Goal: Task Accomplishment & Management: Complete application form

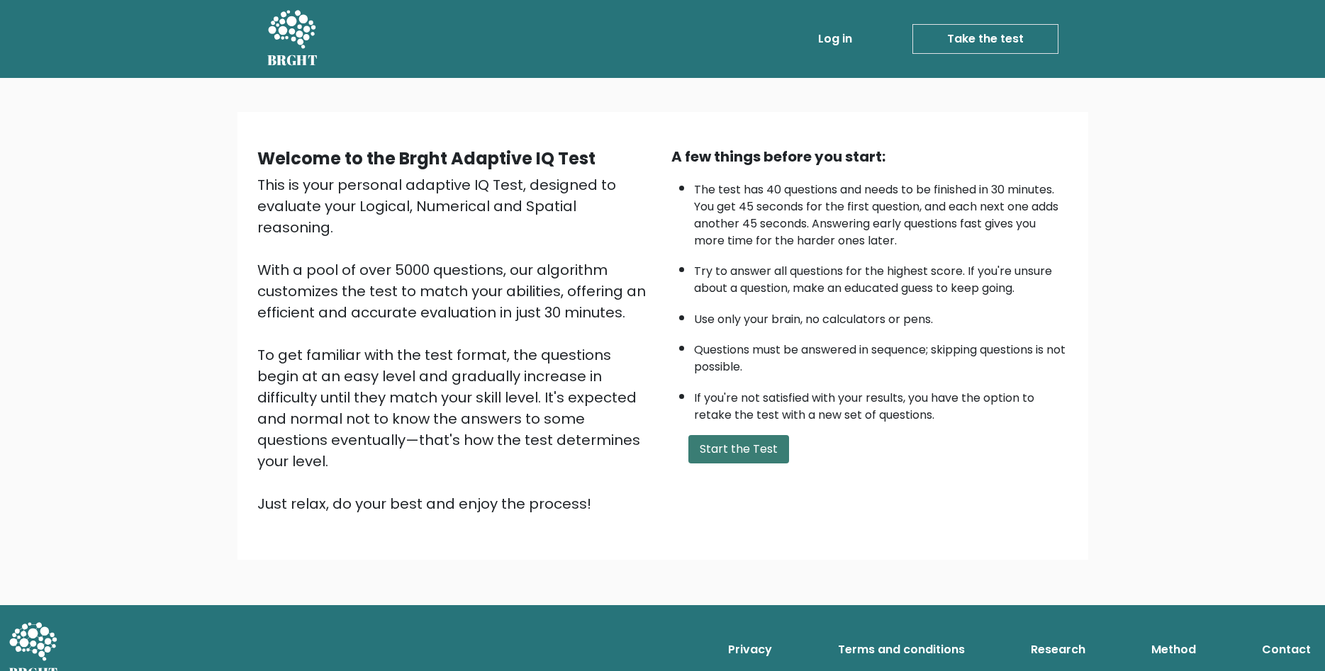
click at [748, 464] on button "Start the Test" at bounding box center [738, 449] width 101 height 28
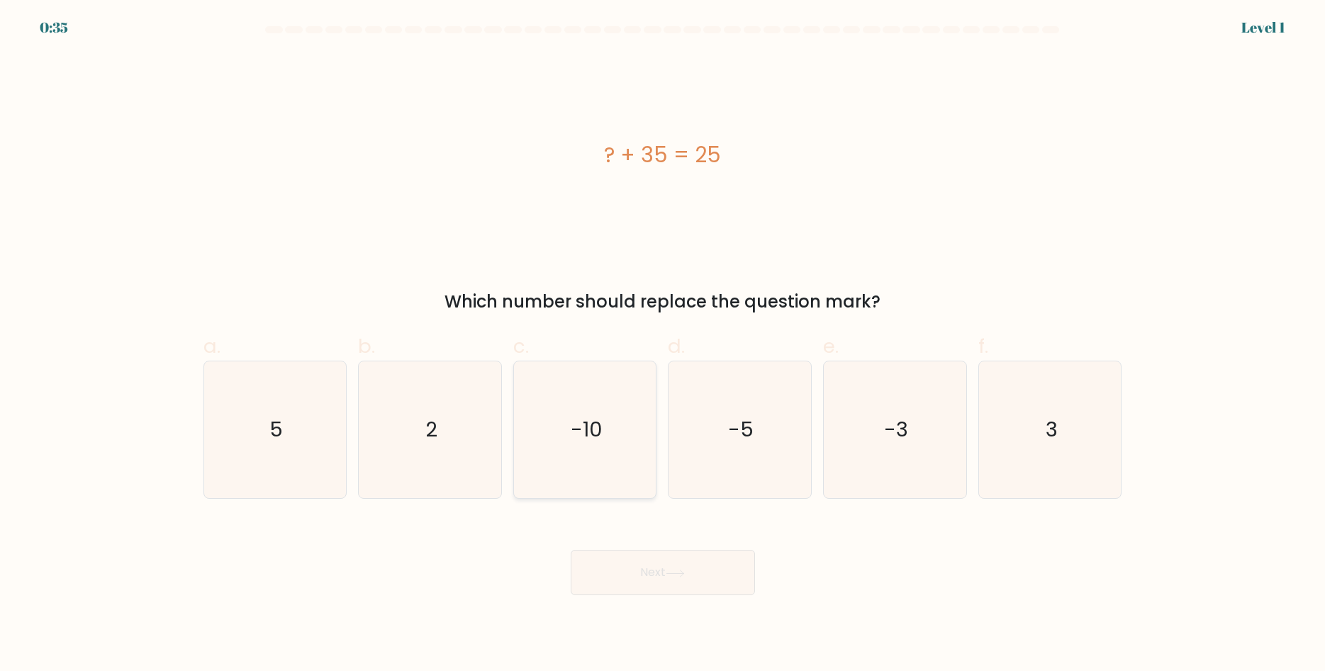
click at [579, 432] on text "-10" at bounding box center [587, 430] width 32 height 28
click at [663, 345] on input "c. -10" at bounding box center [663, 340] width 1 height 9
radio input "true"
click at [666, 569] on button "Next" at bounding box center [663, 572] width 184 height 45
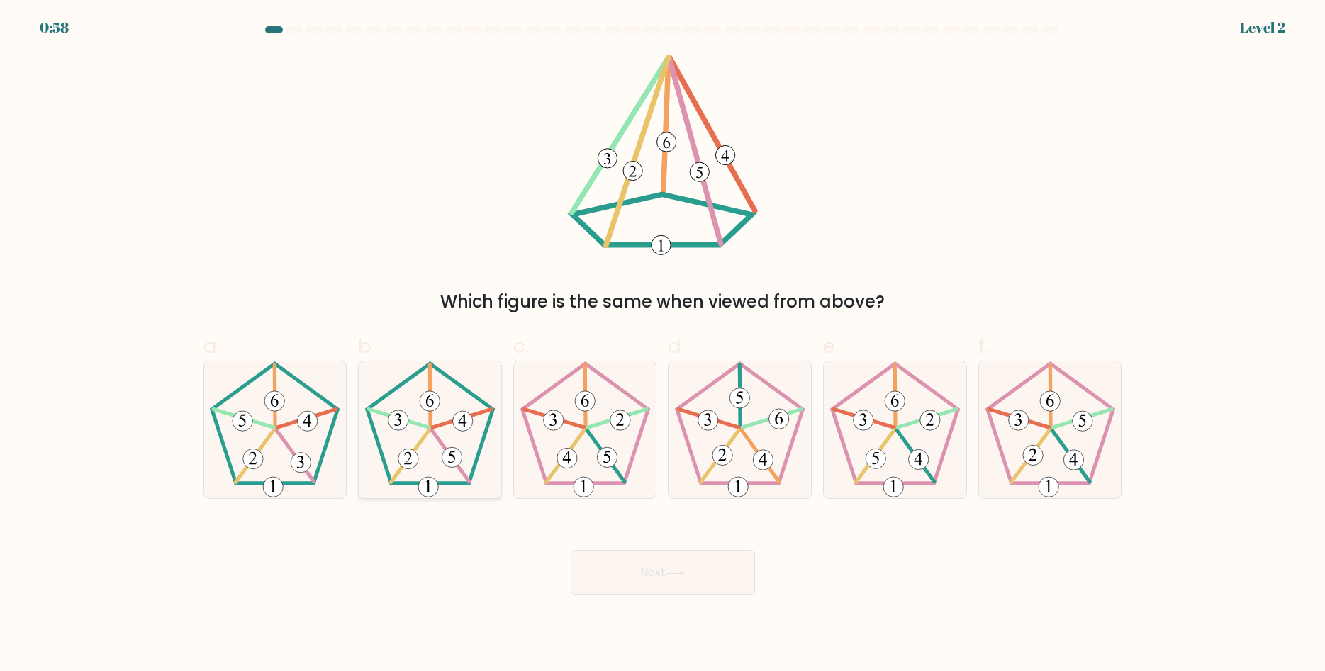
click at [423, 399] on 152 at bounding box center [430, 401] width 20 height 20
click at [663, 345] on input "b." at bounding box center [663, 340] width 1 height 9
radio input "true"
click at [673, 573] on icon at bounding box center [674, 574] width 19 height 8
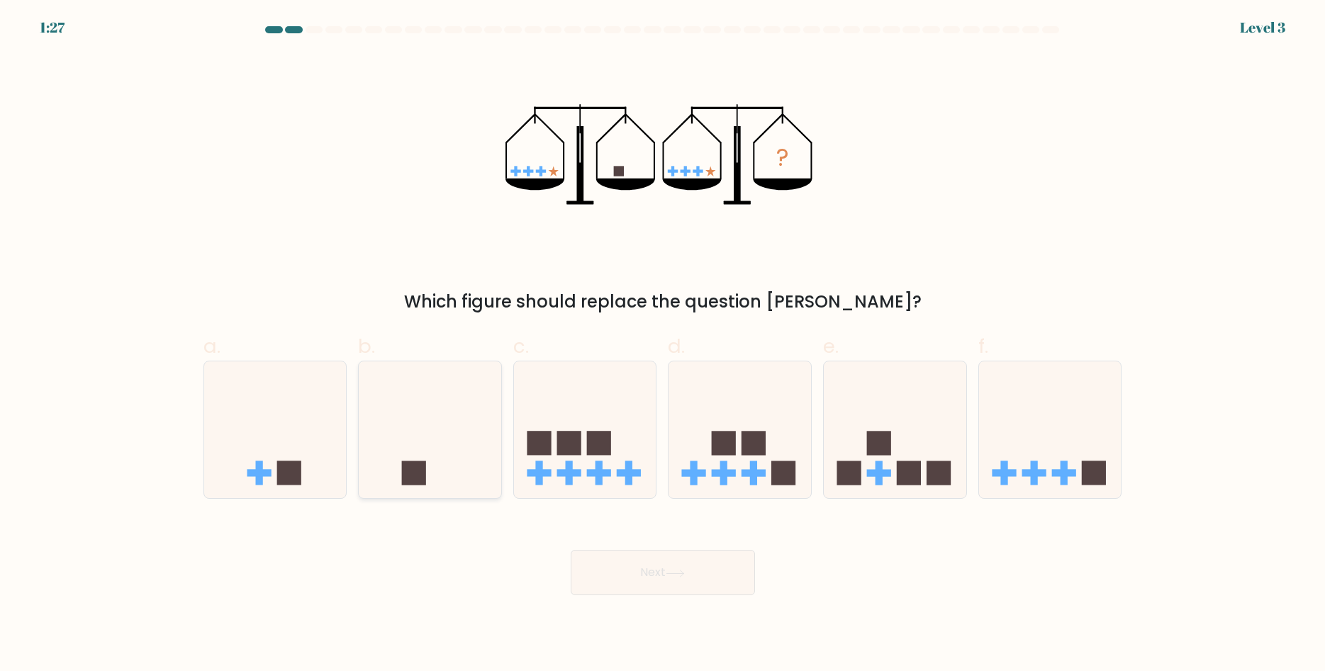
click at [466, 441] on icon at bounding box center [430, 430] width 142 height 118
click at [663, 345] on input "b." at bounding box center [663, 340] width 1 height 9
radio input "true"
click at [711, 578] on button "Next" at bounding box center [663, 572] width 184 height 45
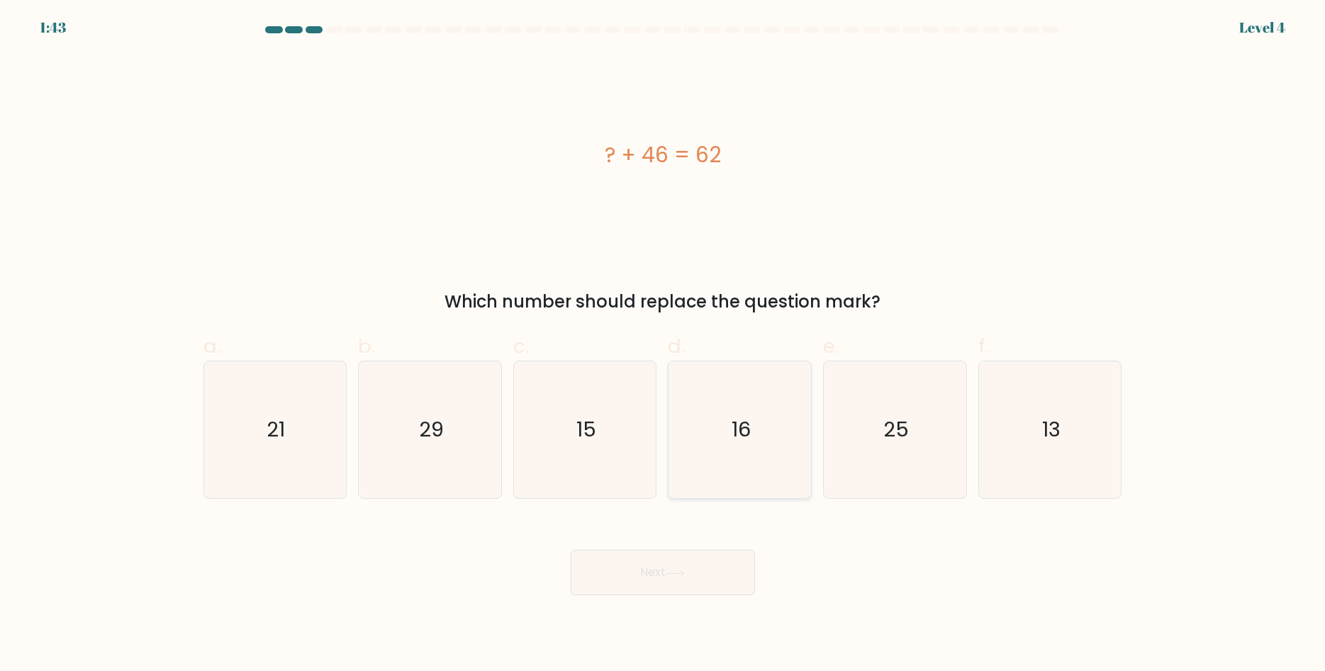
click at [735, 442] on icon "16" at bounding box center [739, 429] width 137 height 137
click at [663, 345] on input "d. 16" at bounding box center [663, 340] width 1 height 9
radio input "true"
click at [673, 575] on icon at bounding box center [674, 574] width 19 height 8
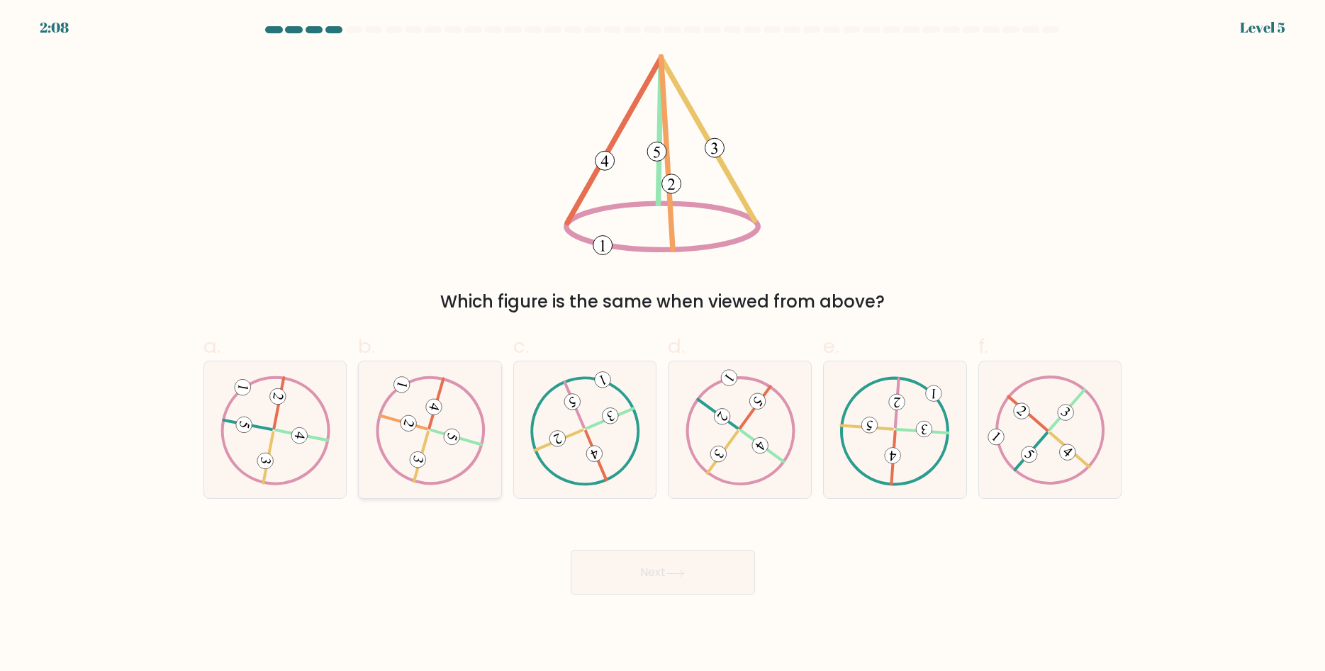
click at [457, 454] on icon at bounding box center [430, 430] width 111 height 109
click at [663, 345] on input "b." at bounding box center [663, 340] width 1 height 9
radio input "true"
click at [660, 578] on button "Next" at bounding box center [663, 572] width 184 height 45
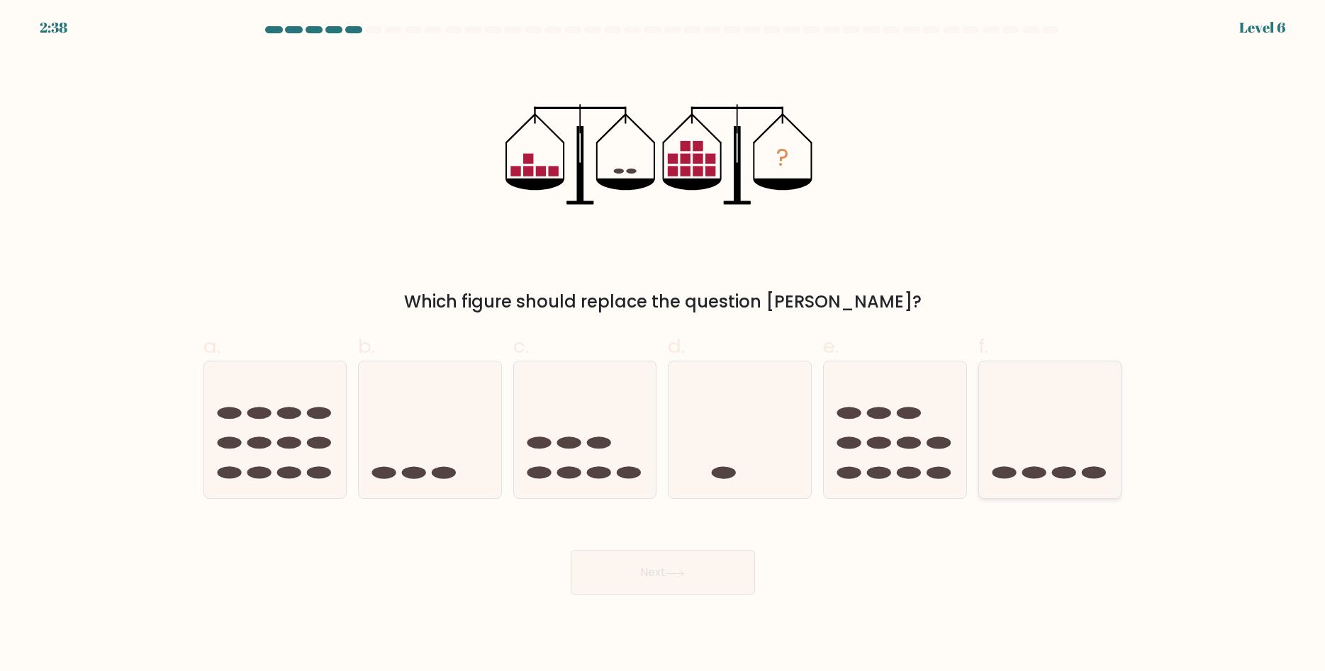
click at [1047, 468] on icon at bounding box center [1050, 430] width 142 height 118
click at [663, 345] on input "f." at bounding box center [663, 340] width 1 height 9
radio input "true"
click at [621, 588] on button "Next" at bounding box center [663, 572] width 184 height 45
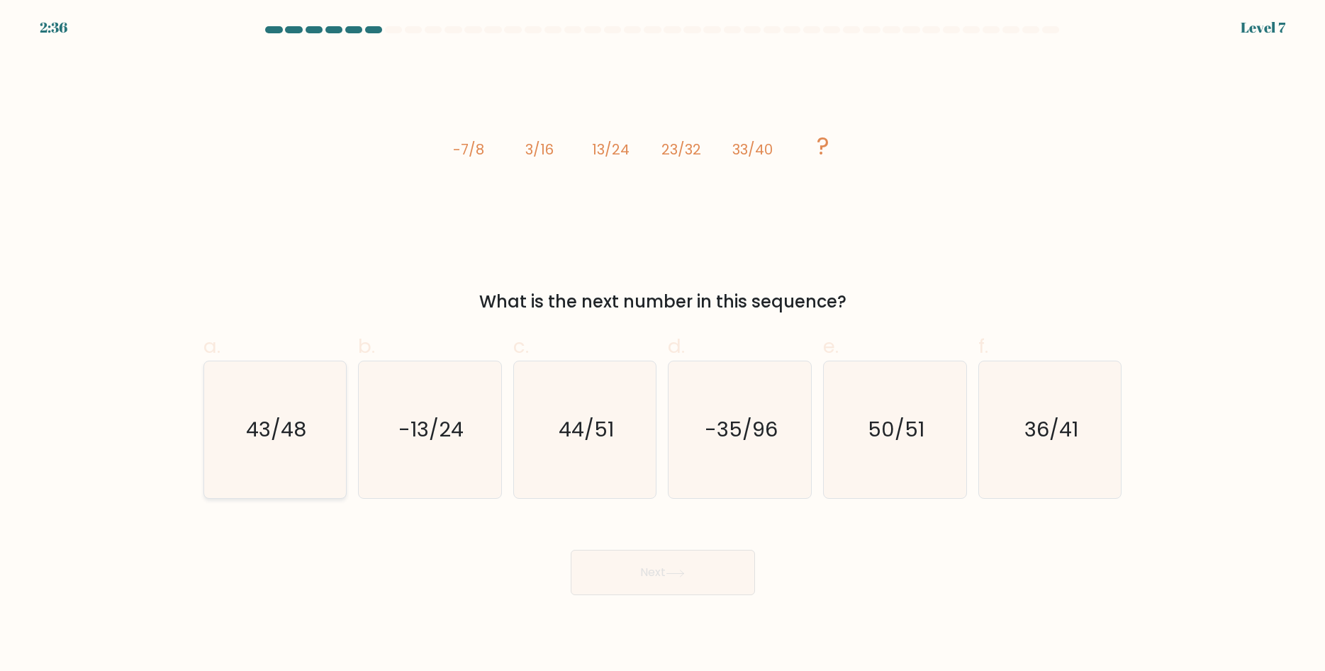
click at [283, 443] on icon "43/48" at bounding box center [274, 429] width 137 height 137
click at [663, 345] on input "a. 43/48" at bounding box center [663, 340] width 1 height 9
radio input "true"
click at [707, 571] on button "Next" at bounding box center [663, 572] width 184 height 45
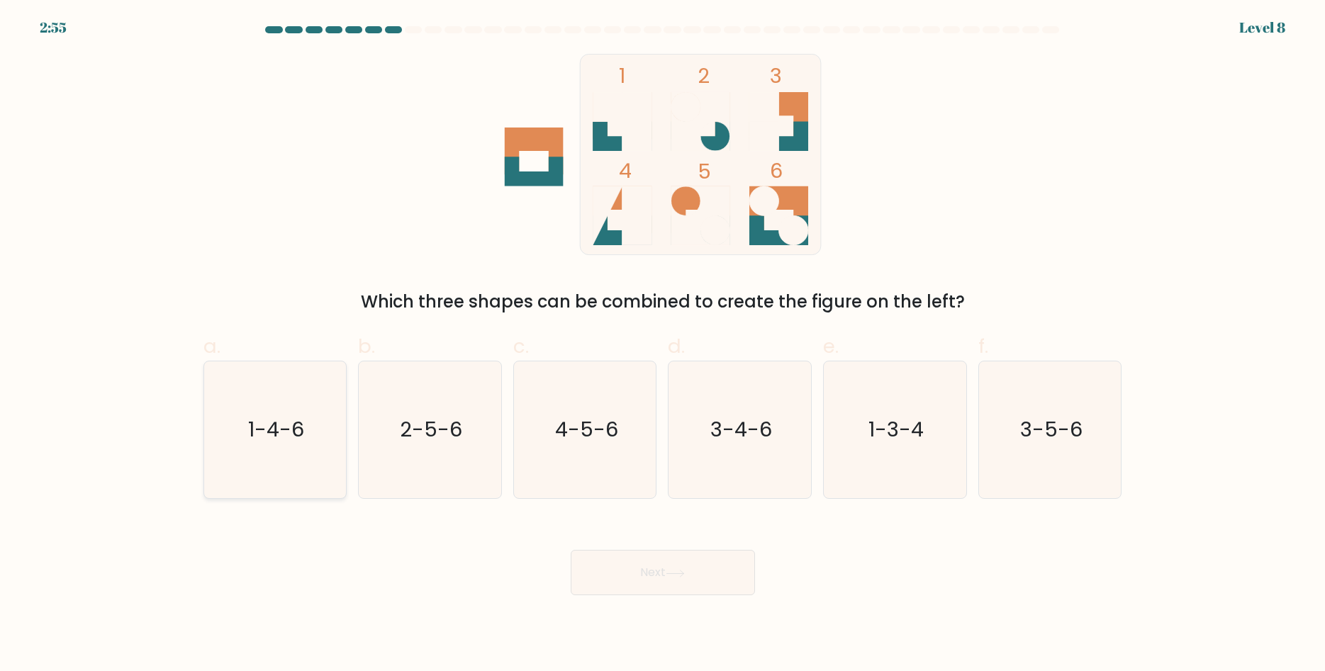
click at [256, 425] on text "1-4-6" at bounding box center [276, 430] width 56 height 28
click at [663, 345] on input "a. 1-4-6" at bounding box center [663, 340] width 1 height 9
radio input "true"
click at [694, 573] on button "Next" at bounding box center [663, 572] width 184 height 45
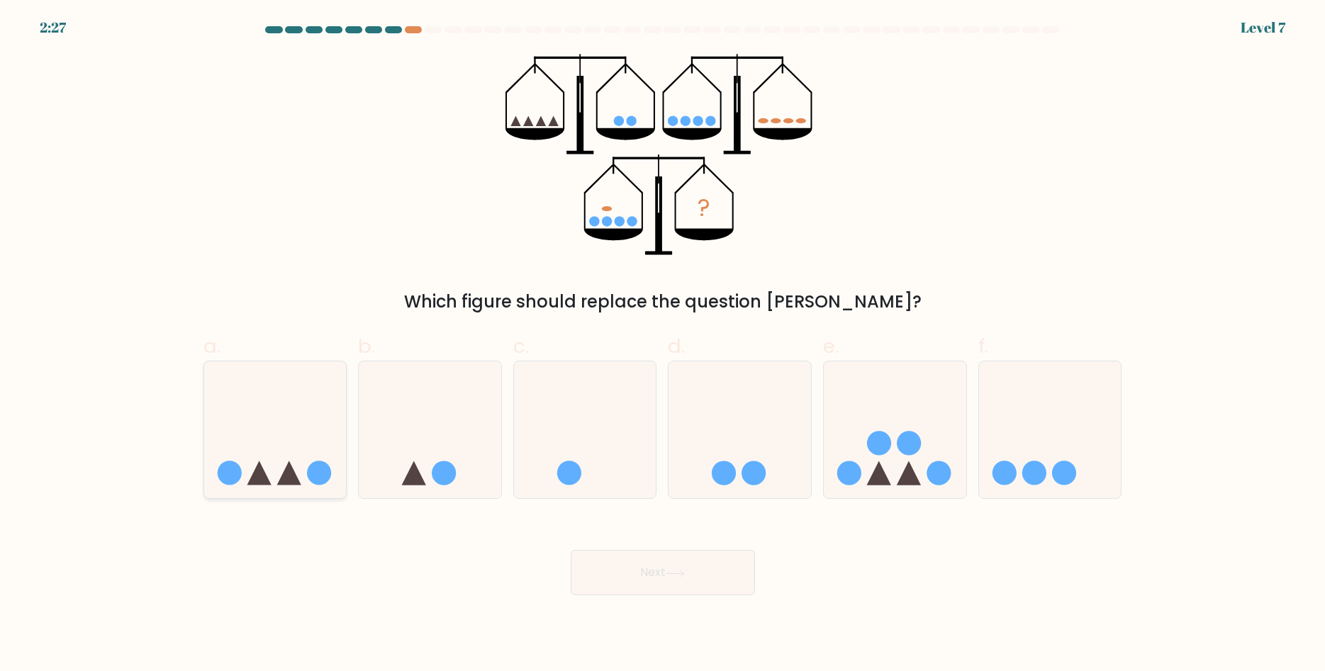
click at [317, 448] on icon at bounding box center [275, 430] width 142 height 118
click at [663, 345] on input "a." at bounding box center [663, 340] width 1 height 9
radio input "true"
click at [651, 569] on button "Next" at bounding box center [663, 572] width 184 height 45
click at [668, 580] on button "Next" at bounding box center [663, 572] width 184 height 45
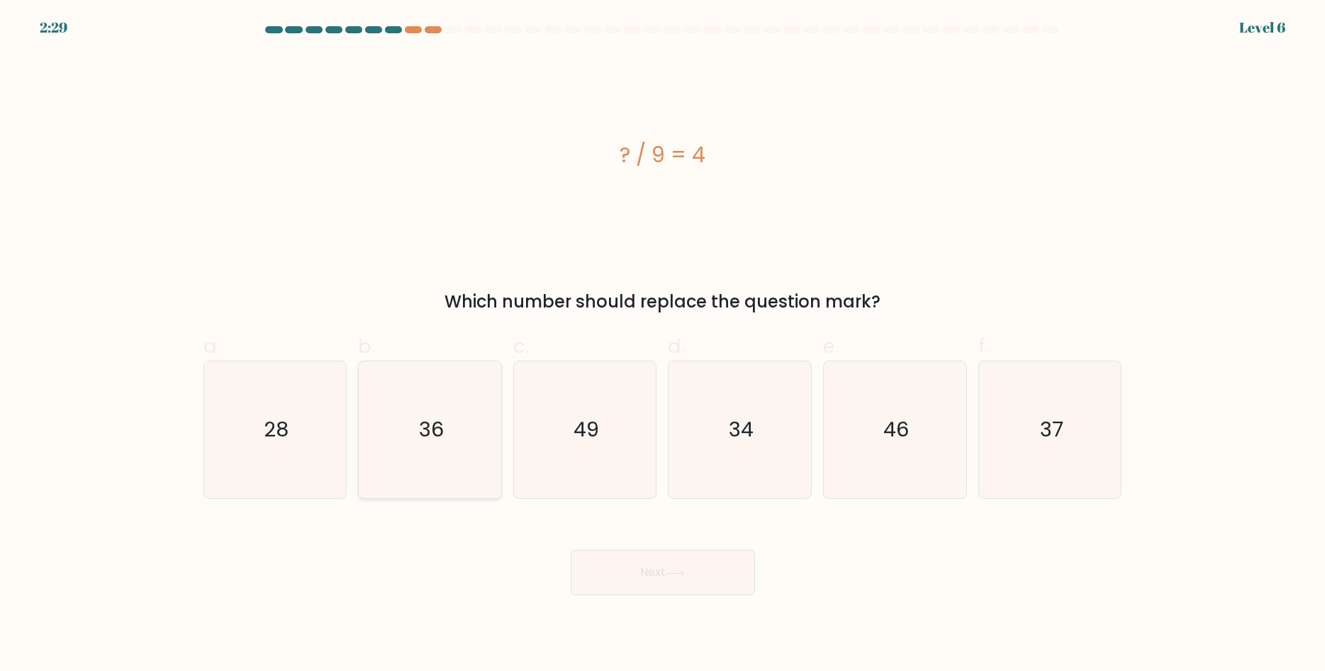
click at [454, 457] on icon "36" at bounding box center [429, 429] width 137 height 137
click at [663, 345] on input "b. 36" at bounding box center [663, 340] width 1 height 9
radio input "true"
click at [725, 575] on button "Next" at bounding box center [663, 572] width 184 height 45
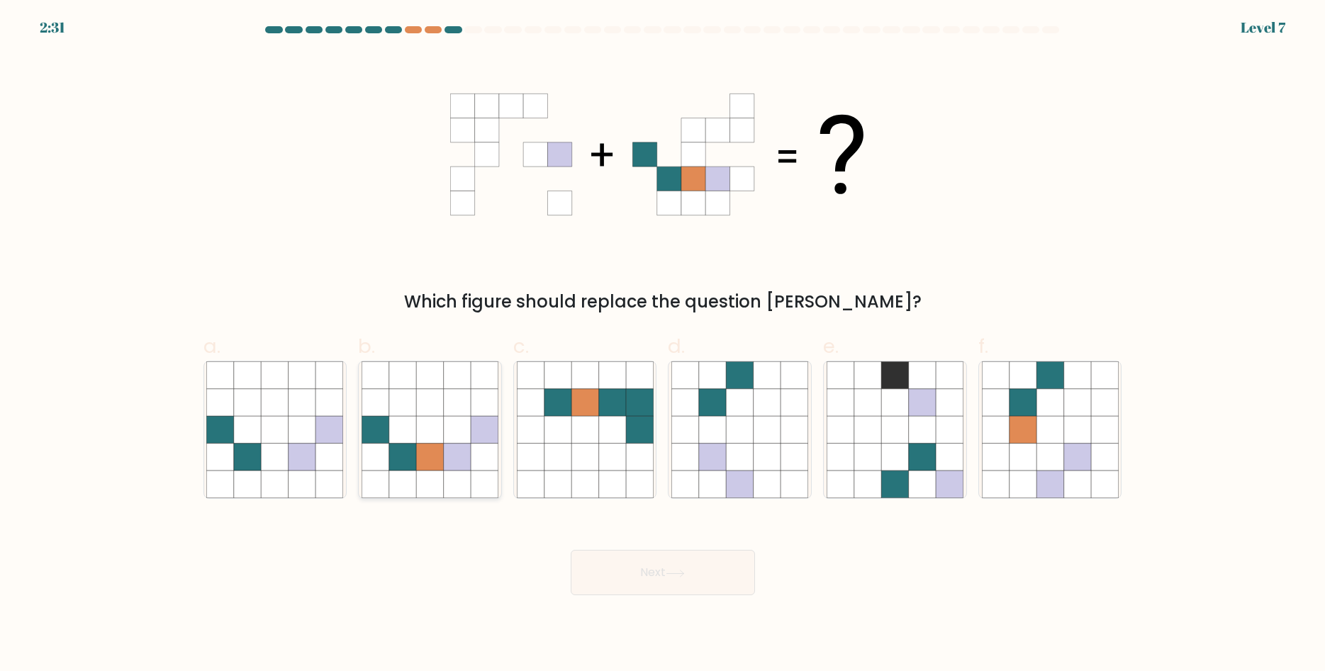
click at [454, 453] on icon at bounding box center [457, 457] width 27 height 27
click at [663, 345] on input "b." at bounding box center [663, 340] width 1 height 9
radio input "true"
click at [670, 582] on button "Next" at bounding box center [663, 572] width 184 height 45
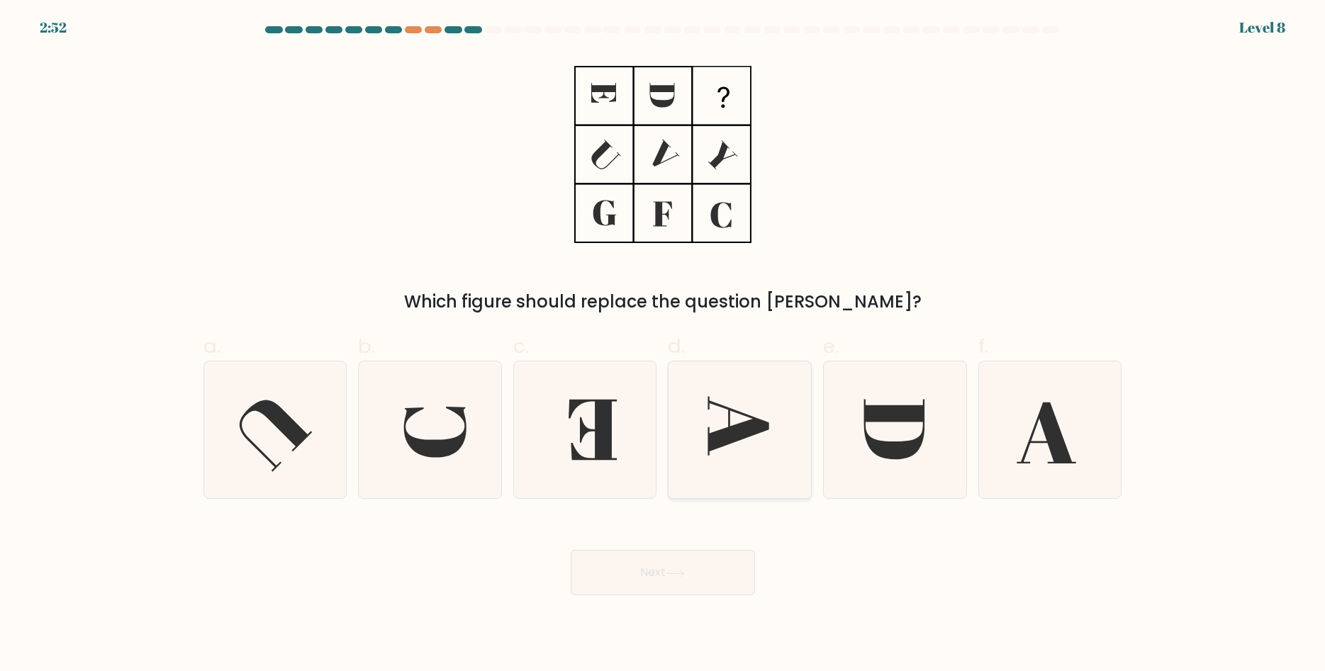
click at [786, 442] on icon at bounding box center [739, 429] width 137 height 137
click at [663, 345] on input "d." at bounding box center [663, 340] width 1 height 9
radio input "true"
click at [702, 579] on button "Next" at bounding box center [663, 572] width 184 height 45
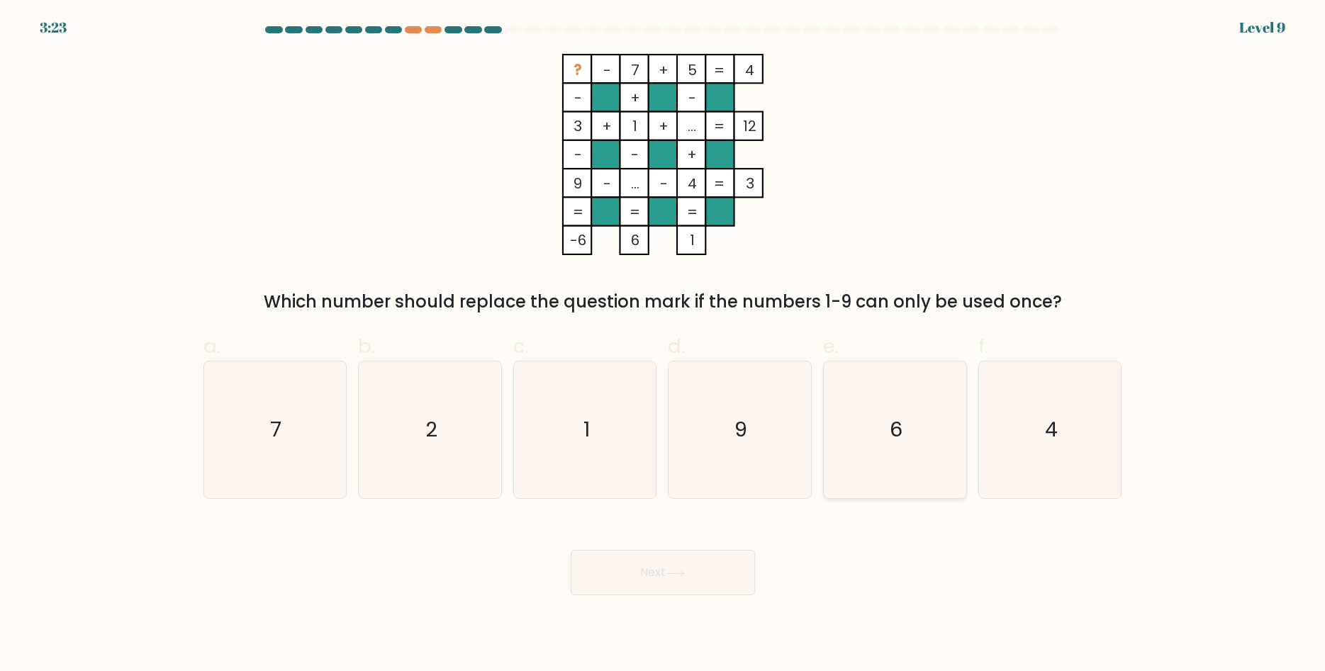
click at [942, 435] on icon "6" at bounding box center [894, 429] width 137 height 137
click at [663, 345] on input "e. 6" at bounding box center [663, 340] width 1 height 9
radio input "true"
click at [702, 553] on button "Next" at bounding box center [663, 572] width 184 height 45
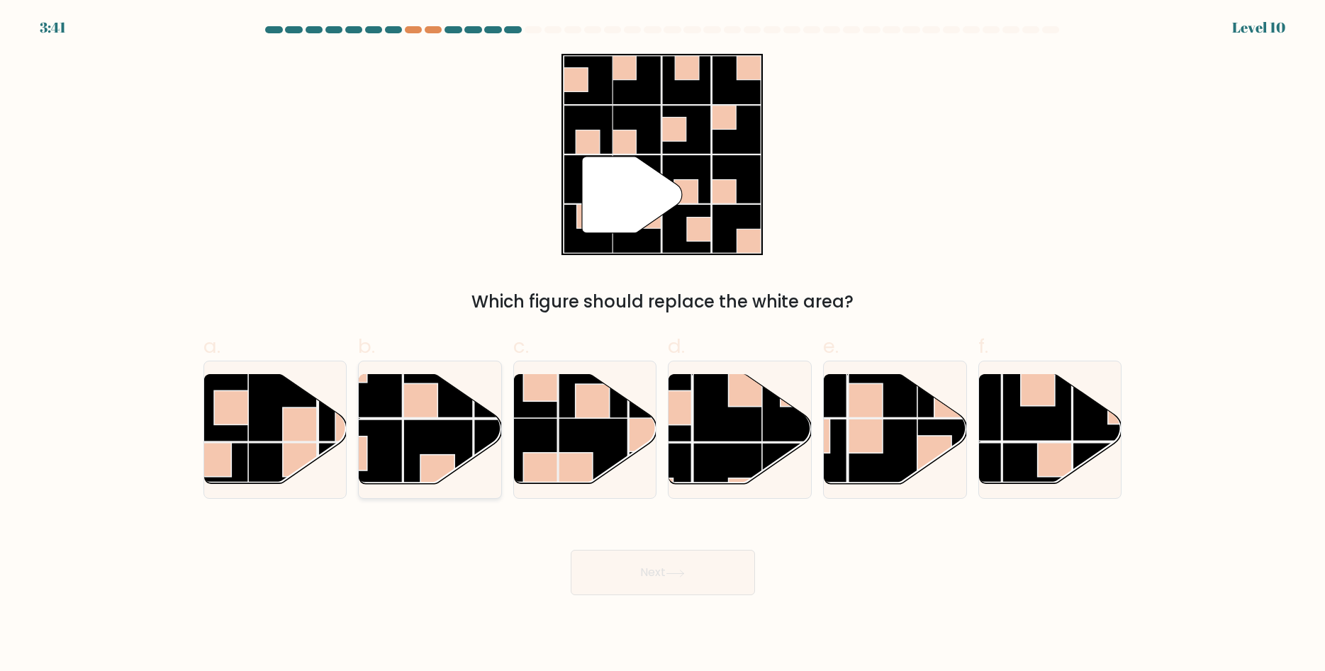
click at [444, 455] on rect at bounding box center [437, 472] width 34 height 34
click at [663, 345] on input "b." at bounding box center [663, 340] width 1 height 9
radio input "true"
click at [684, 568] on button "Next" at bounding box center [663, 572] width 184 height 45
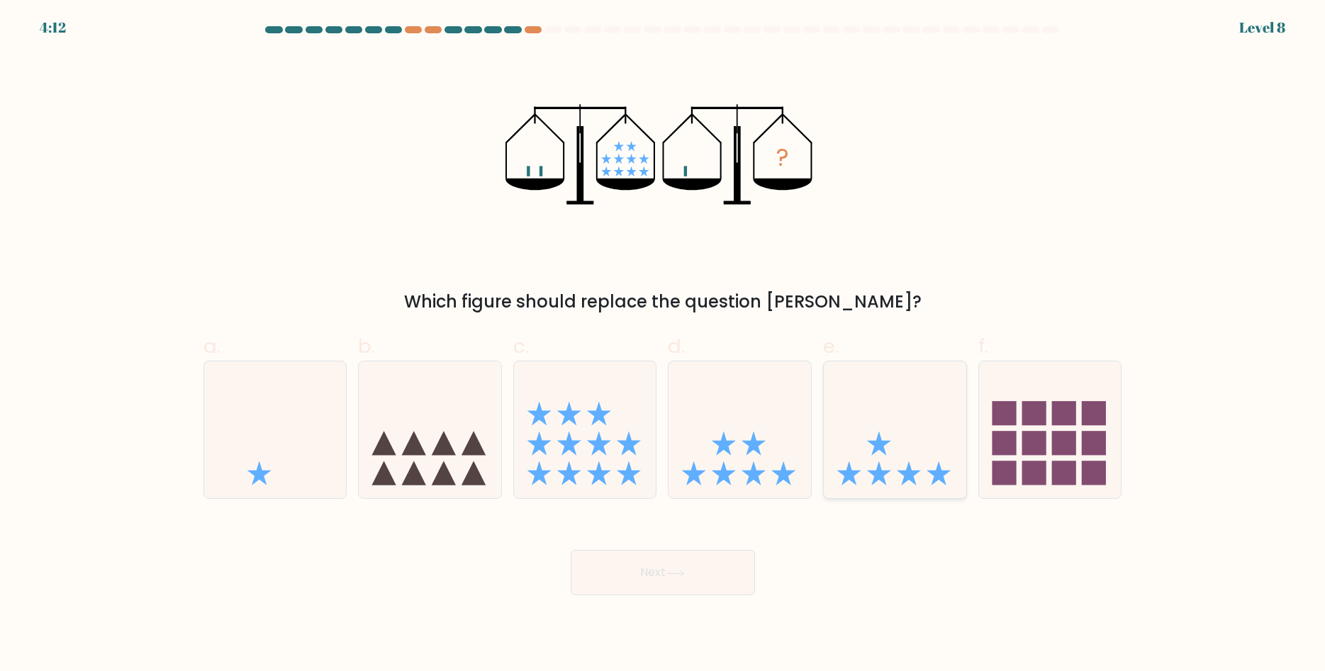
click at [904, 478] on icon at bounding box center [909, 473] width 24 height 24
click at [663, 345] on input "e." at bounding box center [663, 340] width 1 height 9
radio input "true"
click at [702, 580] on button "Next" at bounding box center [663, 572] width 184 height 45
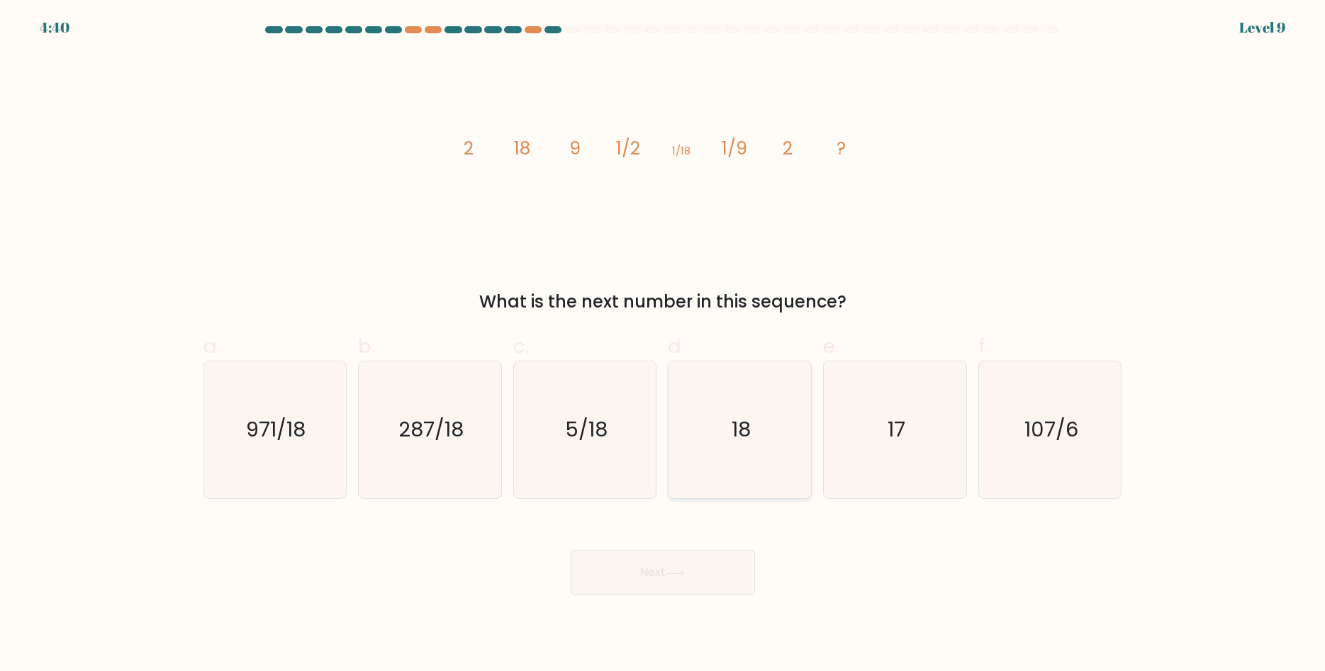
click at [729, 439] on icon "18" at bounding box center [739, 429] width 137 height 137
click at [663, 345] on input "d. 18" at bounding box center [663, 340] width 1 height 9
radio input "true"
click at [695, 574] on button "Next" at bounding box center [663, 572] width 184 height 45
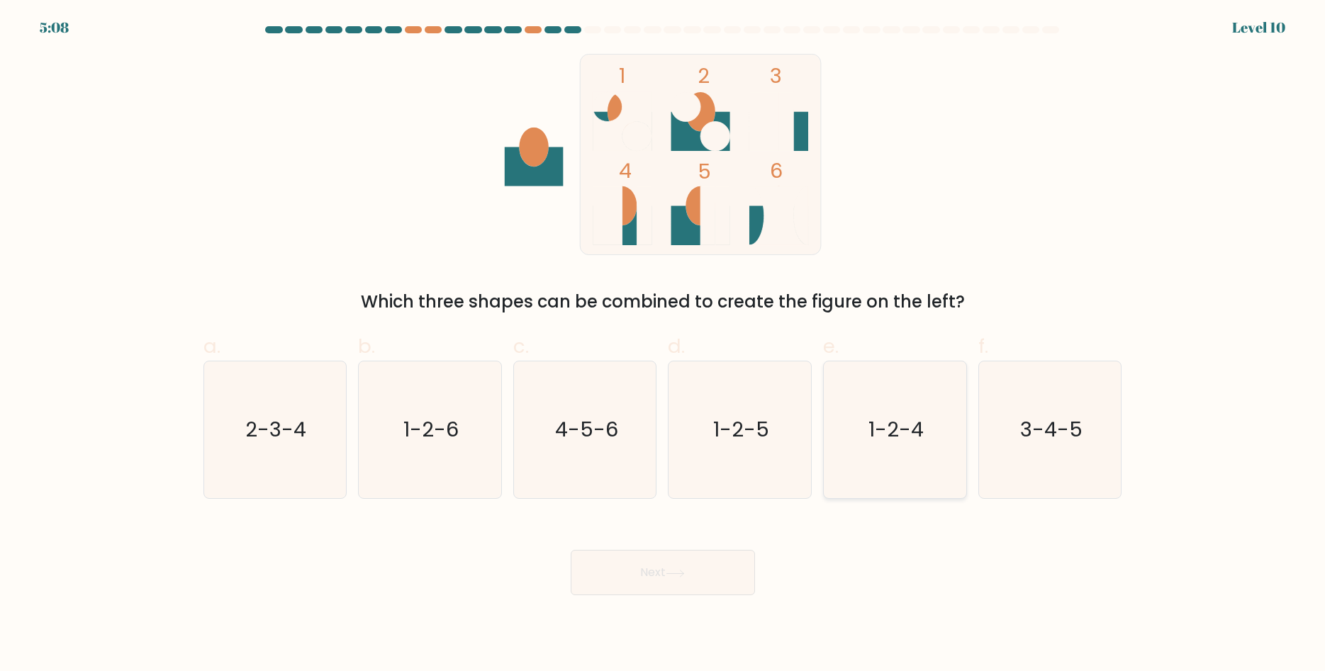
click at [906, 443] on icon "1-2-4" at bounding box center [894, 429] width 137 height 137
click at [663, 345] on input "e. 1-2-4" at bounding box center [663, 340] width 1 height 9
radio input "true"
click at [627, 581] on button "Next" at bounding box center [663, 572] width 184 height 45
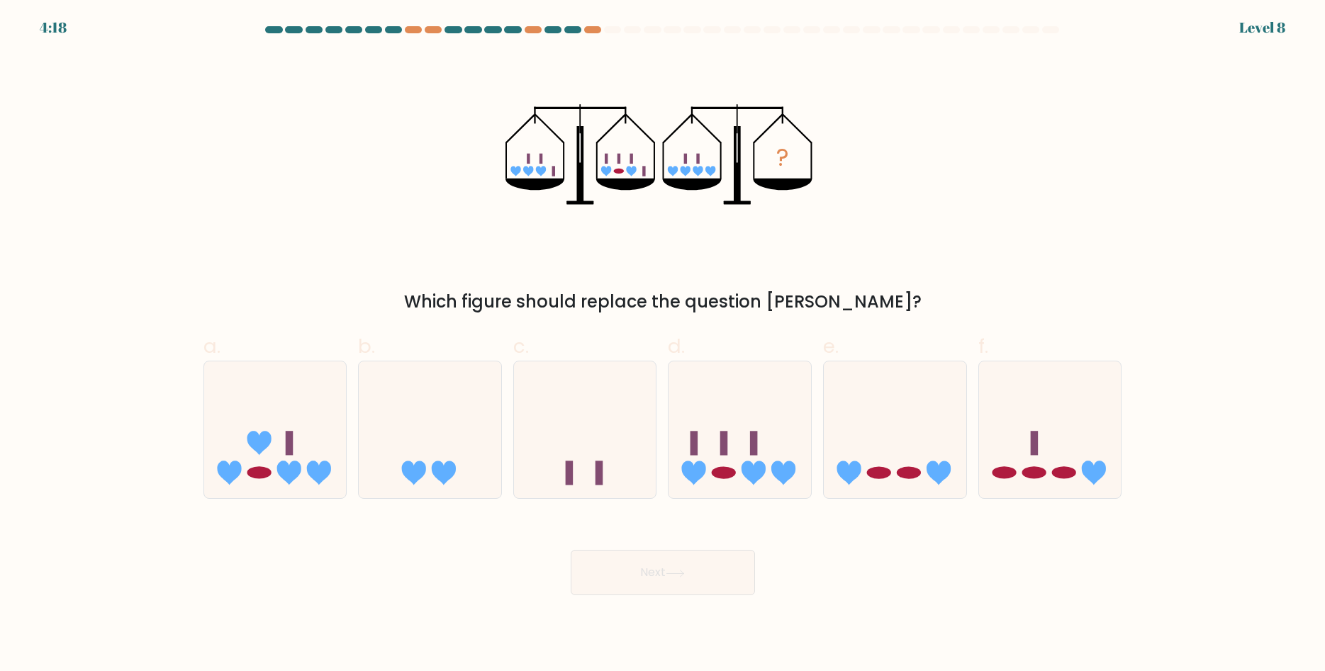
click at [351, 431] on div "a." at bounding box center [275, 415] width 155 height 167
click at [286, 413] on icon at bounding box center [275, 430] width 142 height 118
click at [663, 345] on input "a." at bounding box center [663, 340] width 1 height 9
radio input "true"
click at [635, 573] on button "Next" at bounding box center [663, 572] width 184 height 45
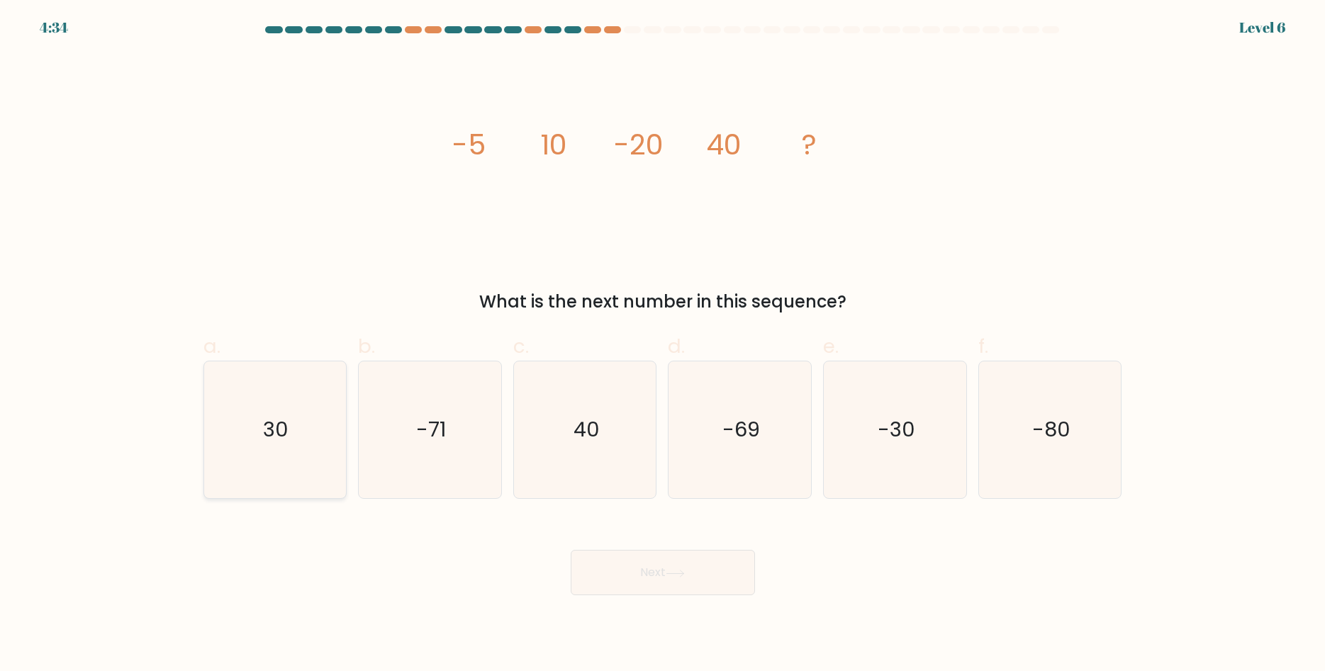
click at [279, 425] on text "30" at bounding box center [277, 430] width 26 height 28
click at [663, 345] on input "a. 30" at bounding box center [663, 340] width 1 height 9
radio input "true"
click at [642, 579] on button "Next" at bounding box center [663, 572] width 184 height 45
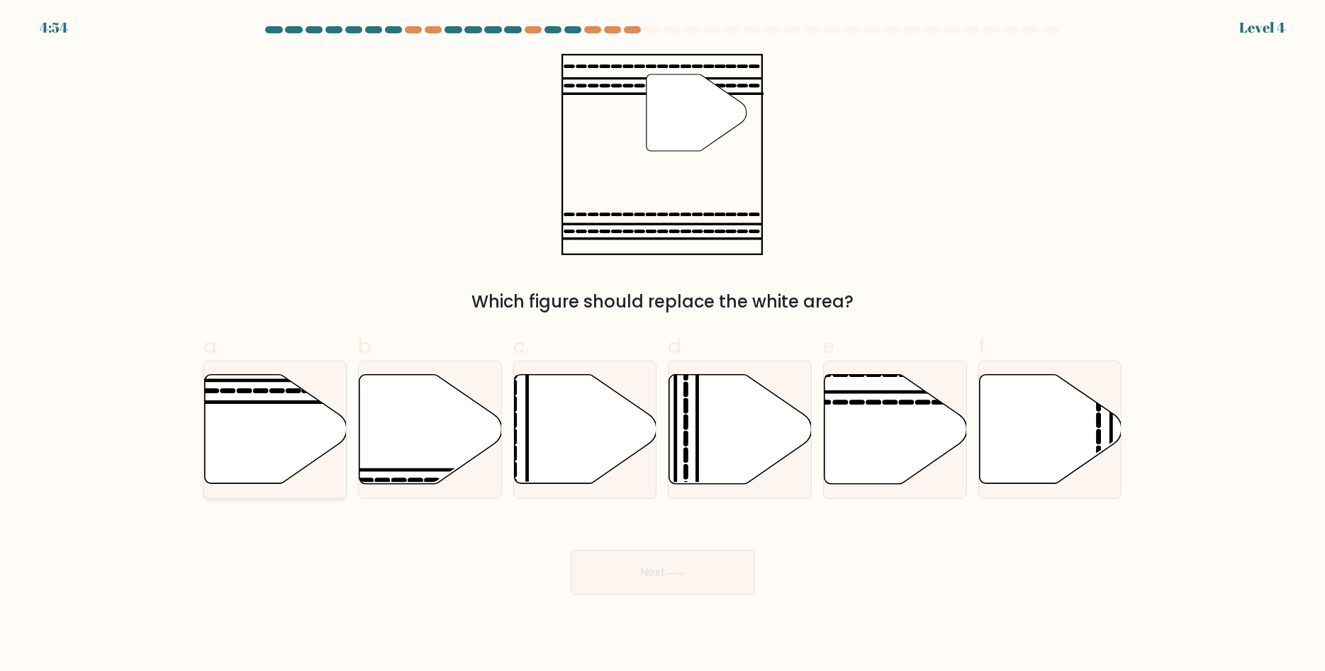
click at [280, 430] on icon at bounding box center [275, 429] width 142 height 109
click at [663, 345] on input "a." at bounding box center [663, 340] width 1 height 9
radio input "true"
click at [648, 565] on button "Next" at bounding box center [663, 572] width 184 height 45
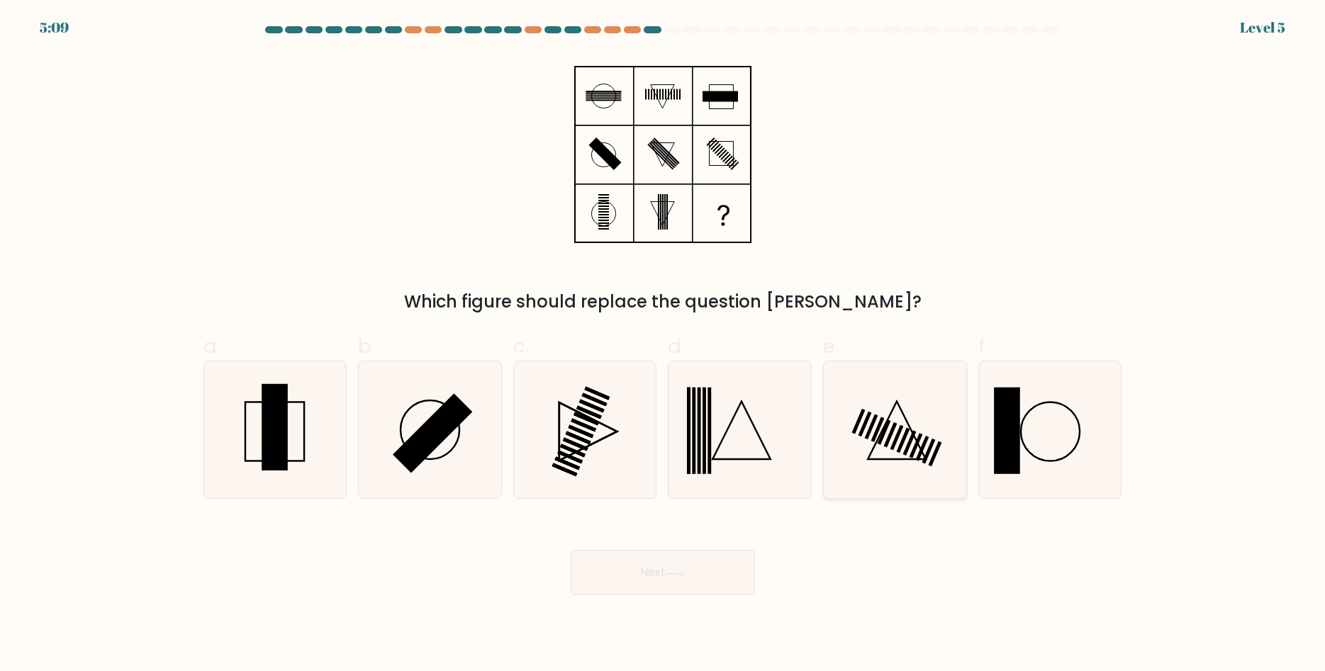
click at [927, 450] on rect at bounding box center [927, 452] width 13 height 26
click at [663, 345] on input "e." at bounding box center [663, 340] width 1 height 9
radio input "true"
click at [600, 451] on icon at bounding box center [585, 429] width 137 height 137
click at [663, 345] on input "c." at bounding box center [663, 340] width 1 height 9
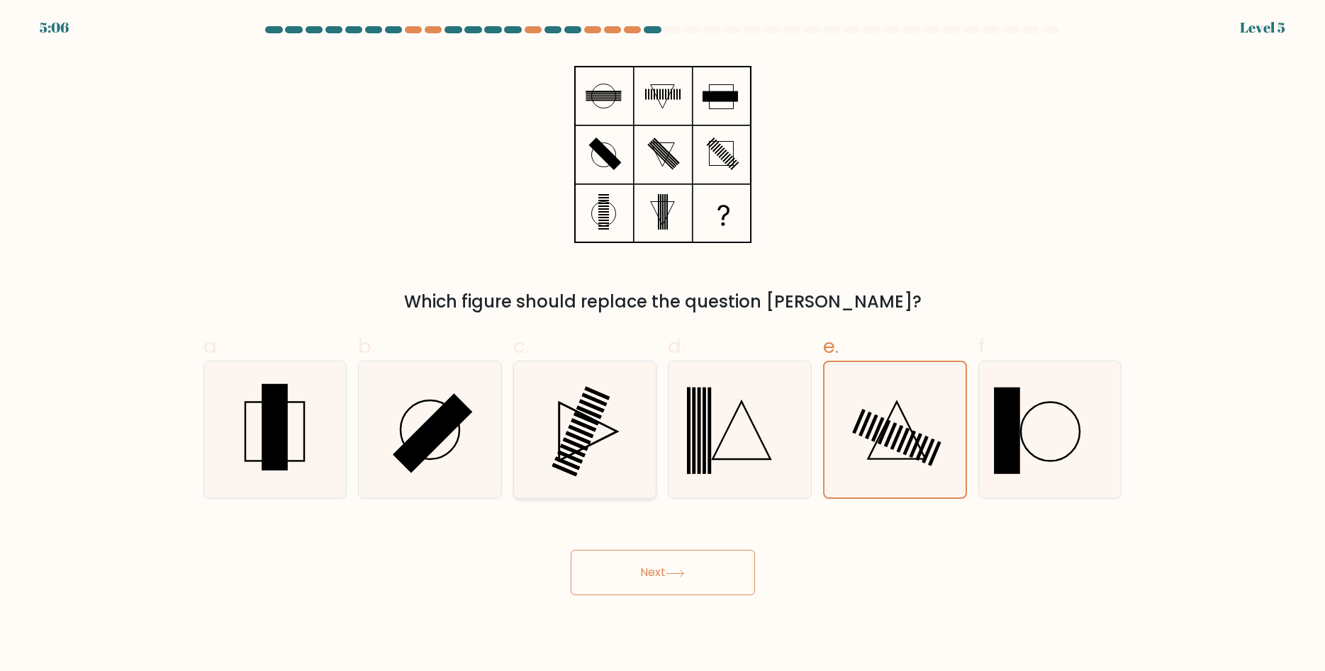
radio input "true"
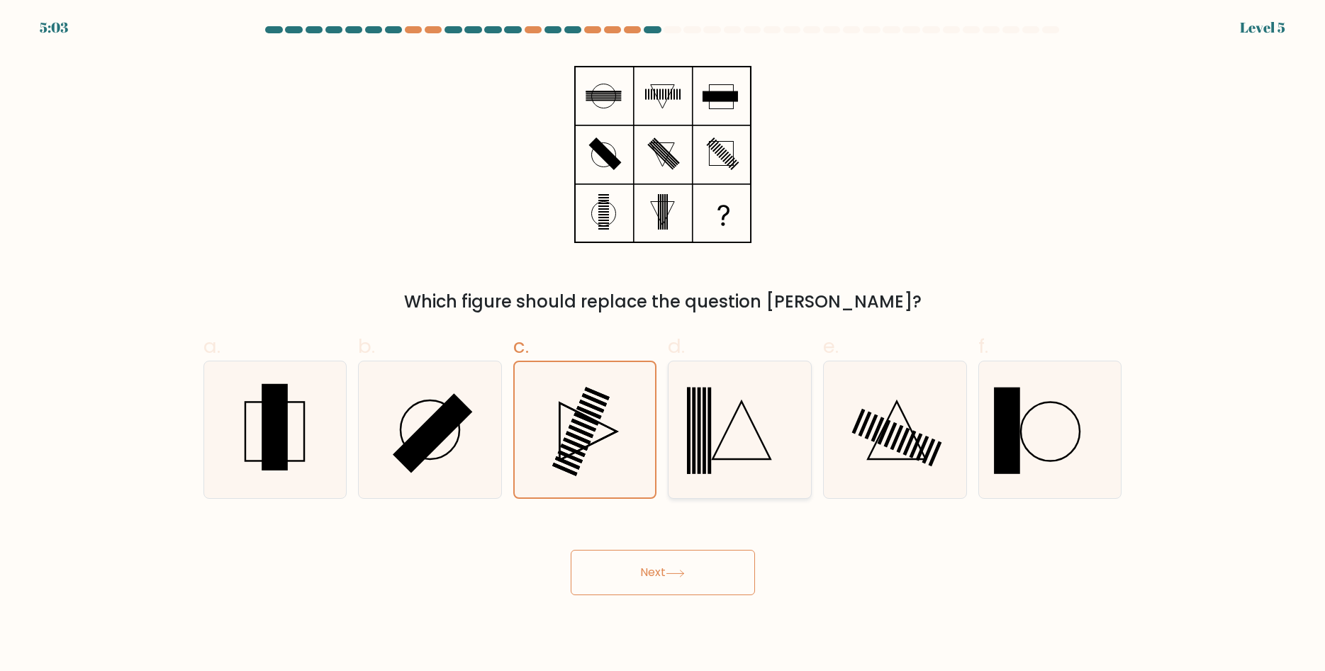
click at [764, 450] on icon at bounding box center [739, 429] width 137 height 137
click at [663, 345] on input "d." at bounding box center [663, 340] width 1 height 9
radio input "true"
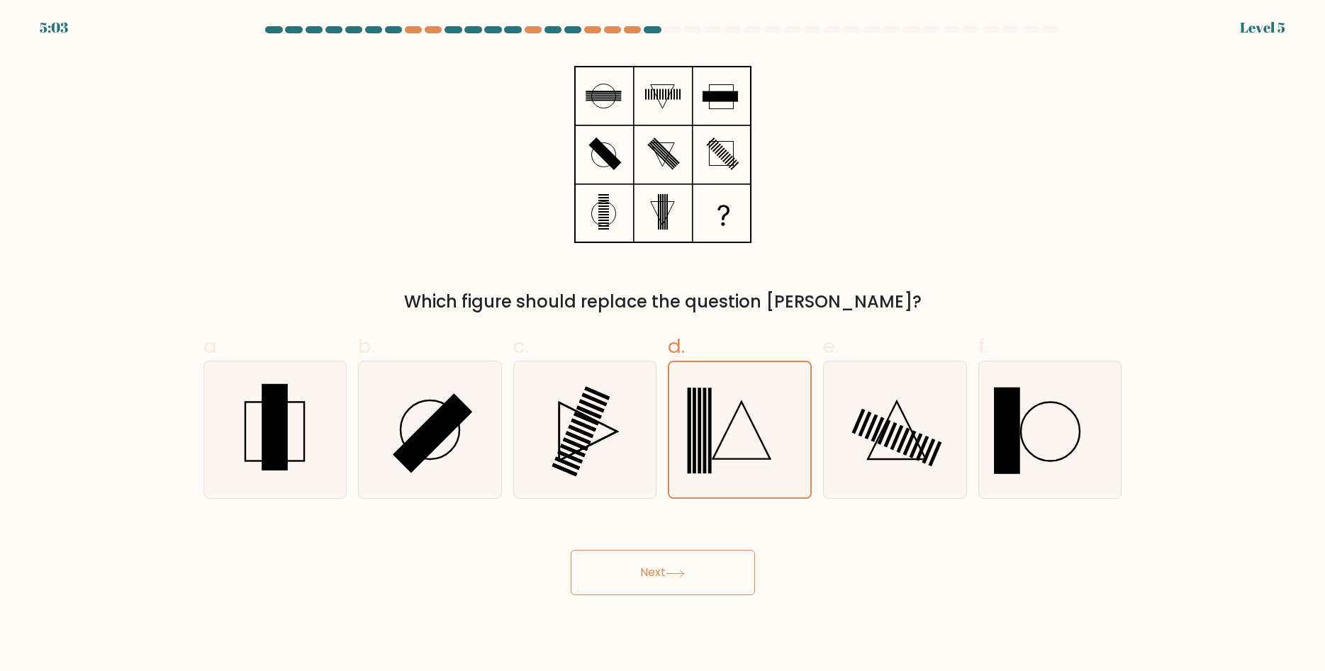
click at [679, 581] on button "Next" at bounding box center [663, 572] width 184 height 45
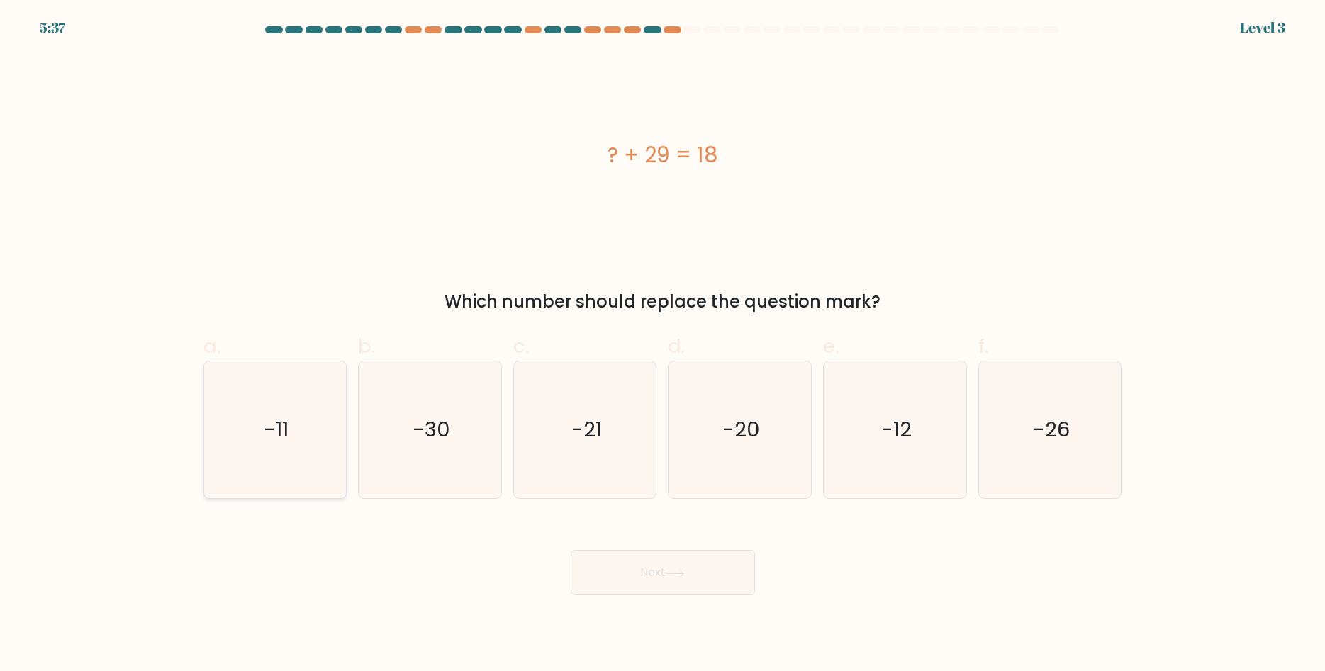
click at [323, 406] on icon "-11" at bounding box center [274, 429] width 137 height 137
click at [663, 345] on input "a. -11" at bounding box center [663, 340] width 1 height 9
radio input "true"
click at [660, 571] on button "Next" at bounding box center [663, 572] width 184 height 45
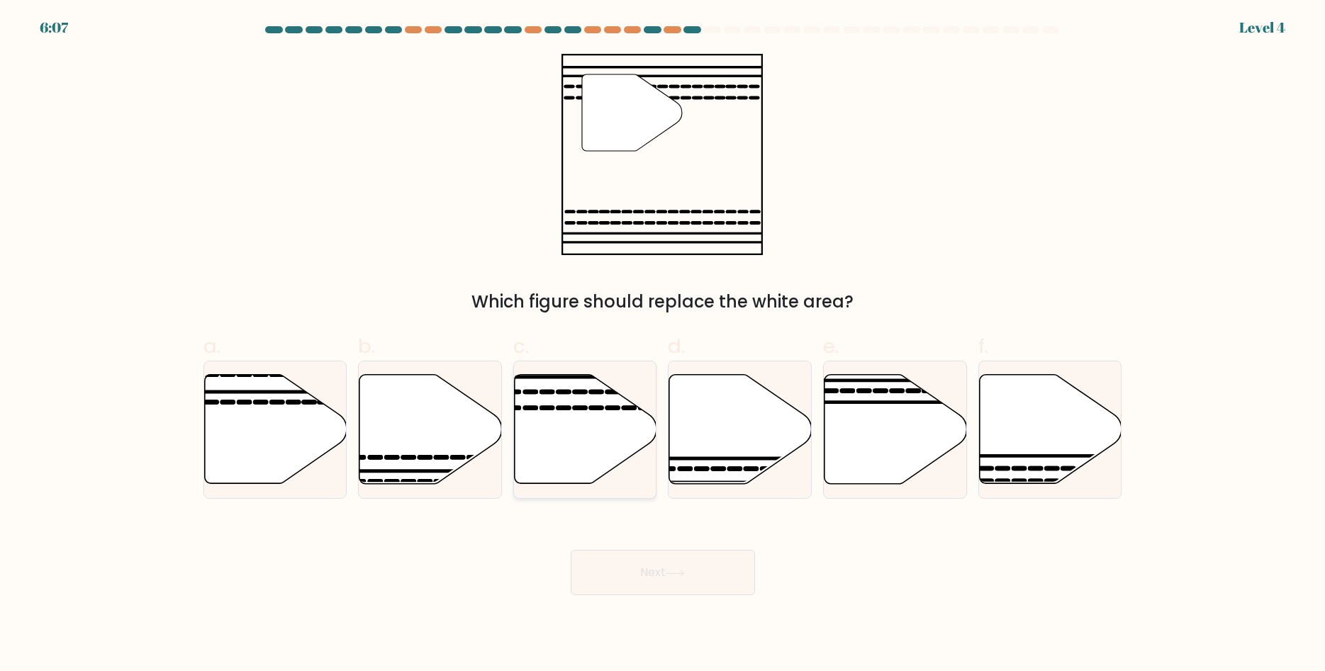
click at [602, 414] on icon at bounding box center [586, 429] width 142 height 109
click at [663, 345] on input "c." at bounding box center [663, 340] width 1 height 9
radio input "true"
click at [729, 567] on button "Next" at bounding box center [663, 572] width 184 height 45
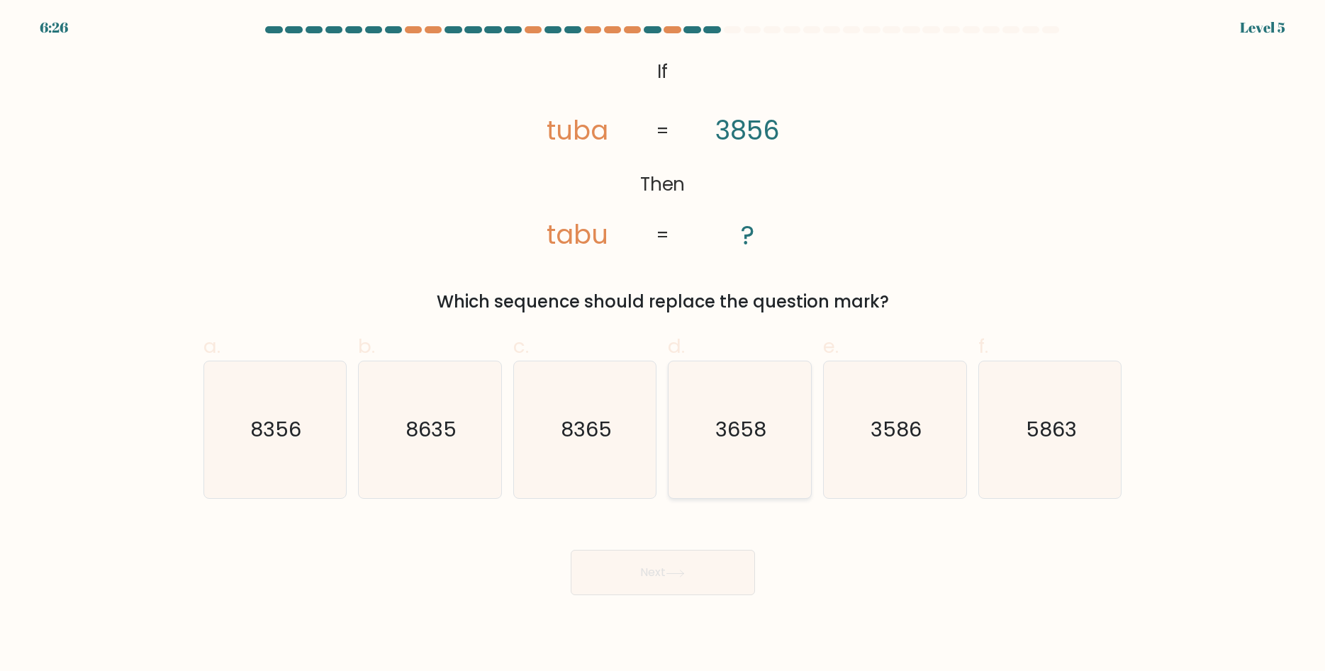
click at [776, 461] on icon "3658" at bounding box center [739, 429] width 137 height 137
click at [663, 345] on input "d. 3658" at bounding box center [663, 340] width 1 height 9
radio input "true"
click at [680, 569] on button "Next" at bounding box center [663, 572] width 184 height 45
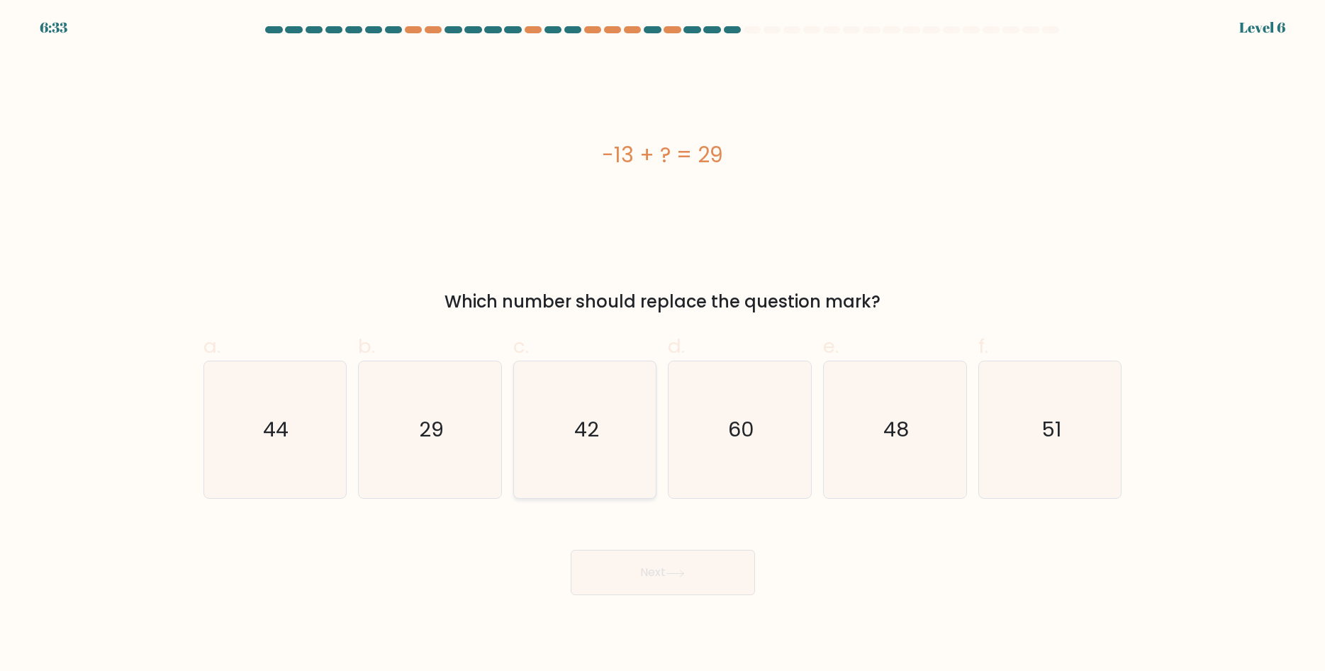
click at [584, 426] on text "42" at bounding box center [586, 430] width 25 height 28
click at [663, 345] on input "c. 42" at bounding box center [663, 340] width 1 height 9
radio input "true"
click at [663, 582] on button "Next" at bounding box center [663, 572] width 184 height 45
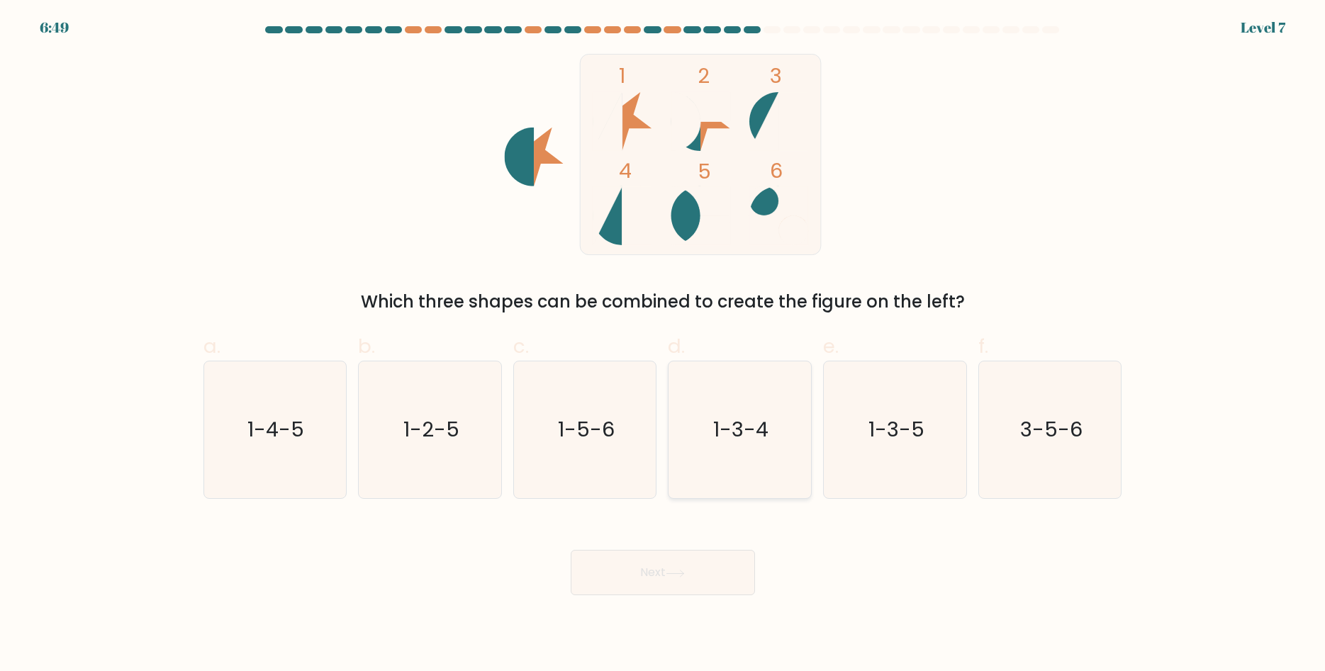
click at [779, 473] on icon "1-3-4" at bounding box center [739, 429] width 137 height 137
click at [663, 345] on input "d. 1-3-4" at bounding box center [663, 340] width 1 height 9
radio input "true"
click at [665, 567] on button "Next" at bounding box center [663, 572] width 184 height 45
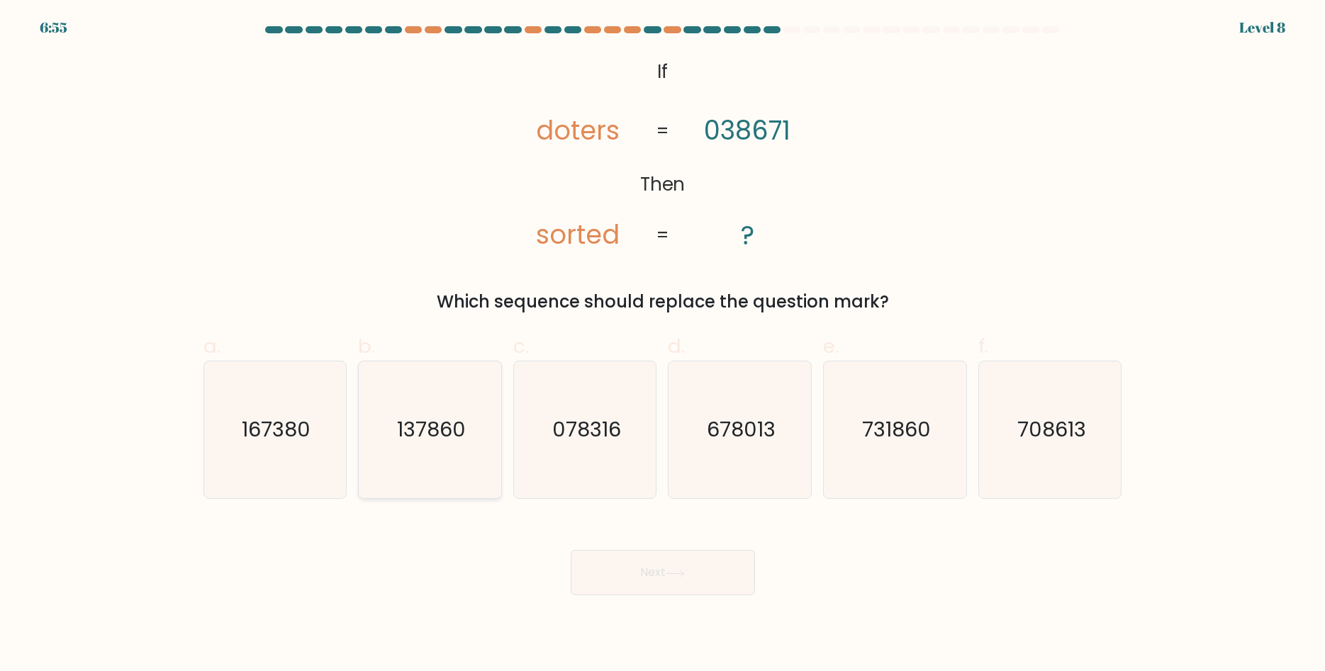
click at [414, 444] on icon "137860" at bounding box center [429, 429] width 137 height 137
click at [663, 345] on input "b. 137860" at bounding box center [663, 340] width 1 height 9
radio input "true"
click at [652, 590] on button "Next" at bounding box center [663, 572] width 184 height 45
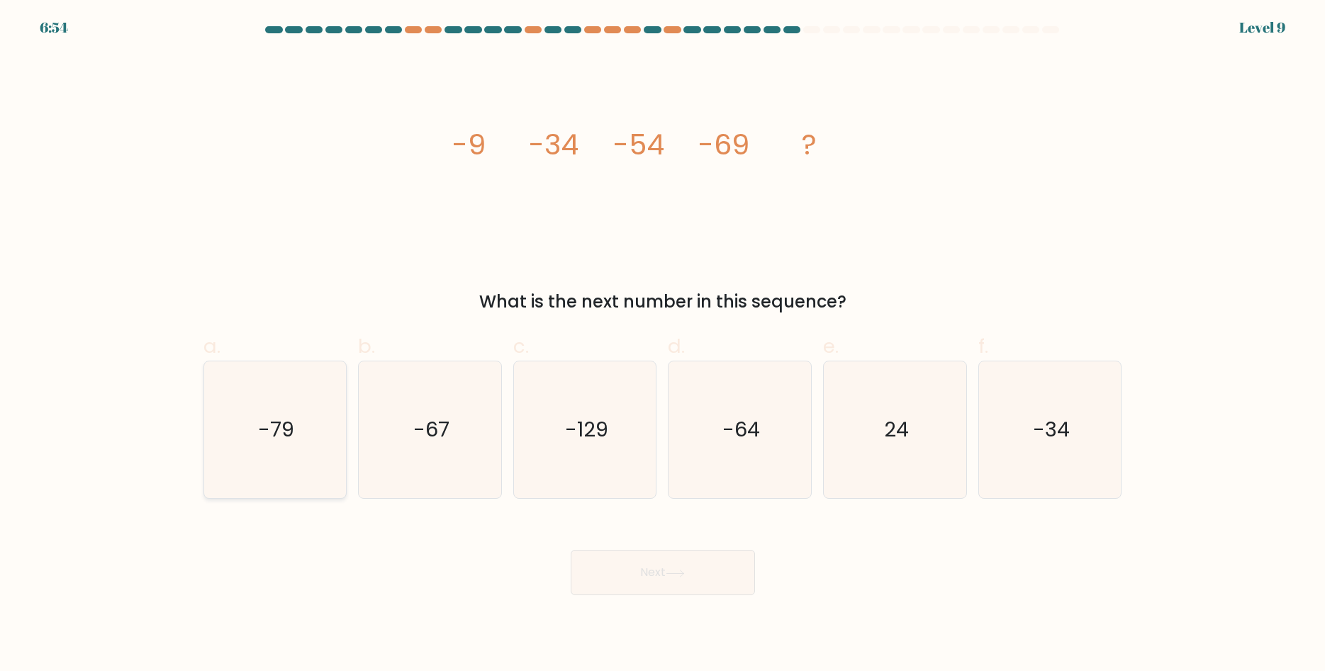
click at [268, 437] on text "-79" at bounding box center [276, 430] width 36 height 28
click at [663, 345] on input "a. -79" at bounding box center [663, 340] width 1 height 9
radio input "true"
click at [652, 574] on button "Next" at bounding box center [663, 572] width 184 height 45
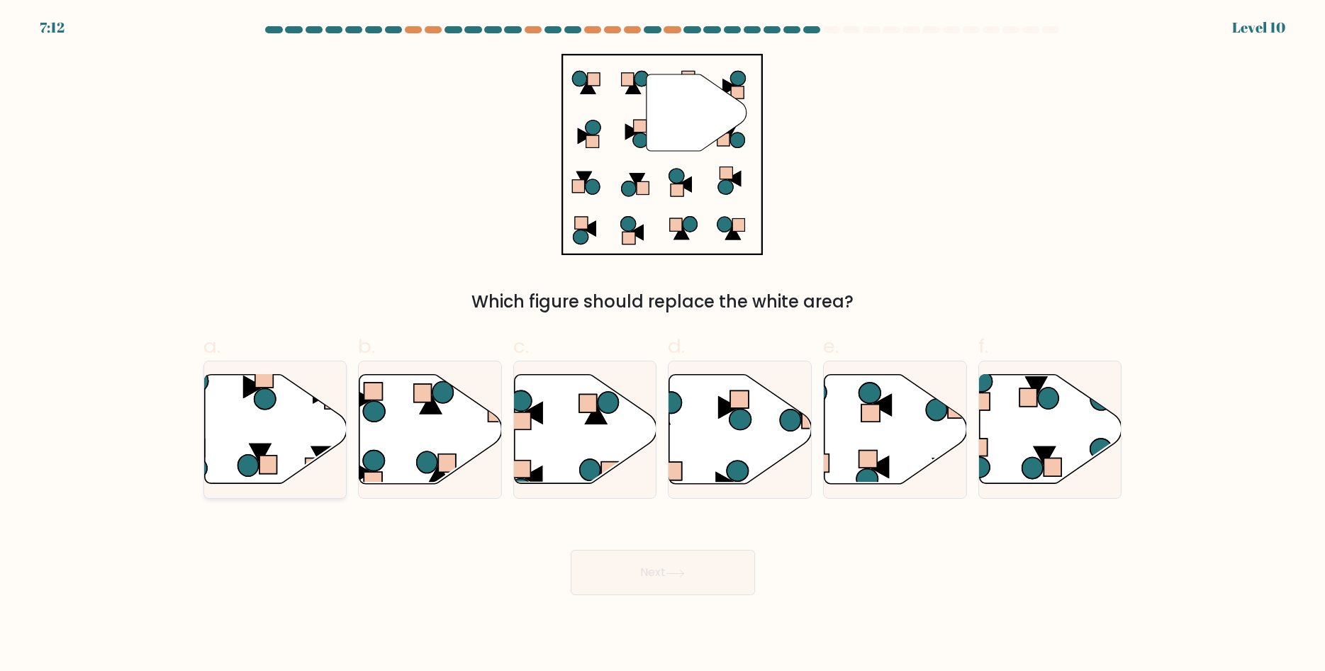
click at [314, 413] on icon at bounding box center [275, 429] width 142 height 109
click at [663, 345] on input "a." at bounding box center [663, 340] width 1 height 9
radio input "true"
click at [614, 565] on button "Next" at bounding box center [663, 572] width 184 height 45
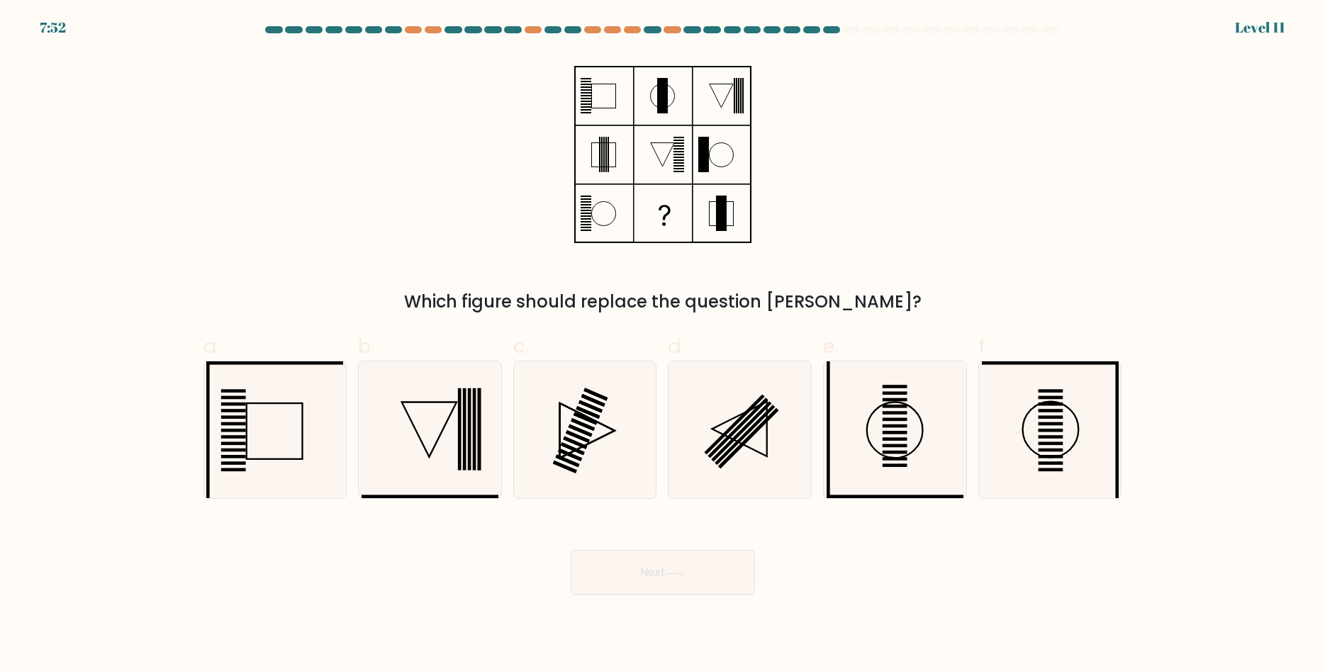
click at [789, 355] on label "d." at bounding box center [740, 415] width 144 height 167
click at [663, 345] on input "d." at bounding box center [663, 340] width 1 height 9
radio input "true"
click at [719, 561] on button "Next" at bounding box center [663, 572] width 184 height 45
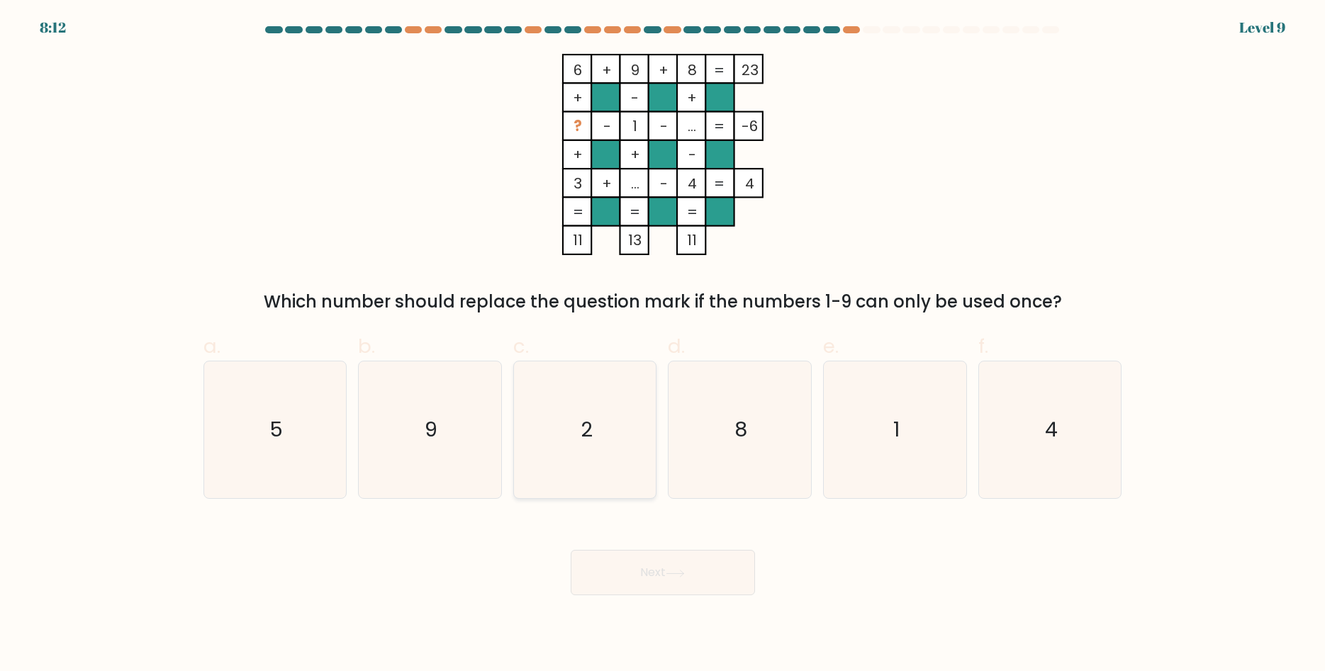
click at [589, 438] on text "2" at bounding box center [586, 430] width 12 height 28
click at [663, 345] on input "c. 2" at bounding box center [663, 340] width 1 height 9
radio input "true"
click at [658, 563] on button "Next" at bounding box center [663, 572] width 184 height 45
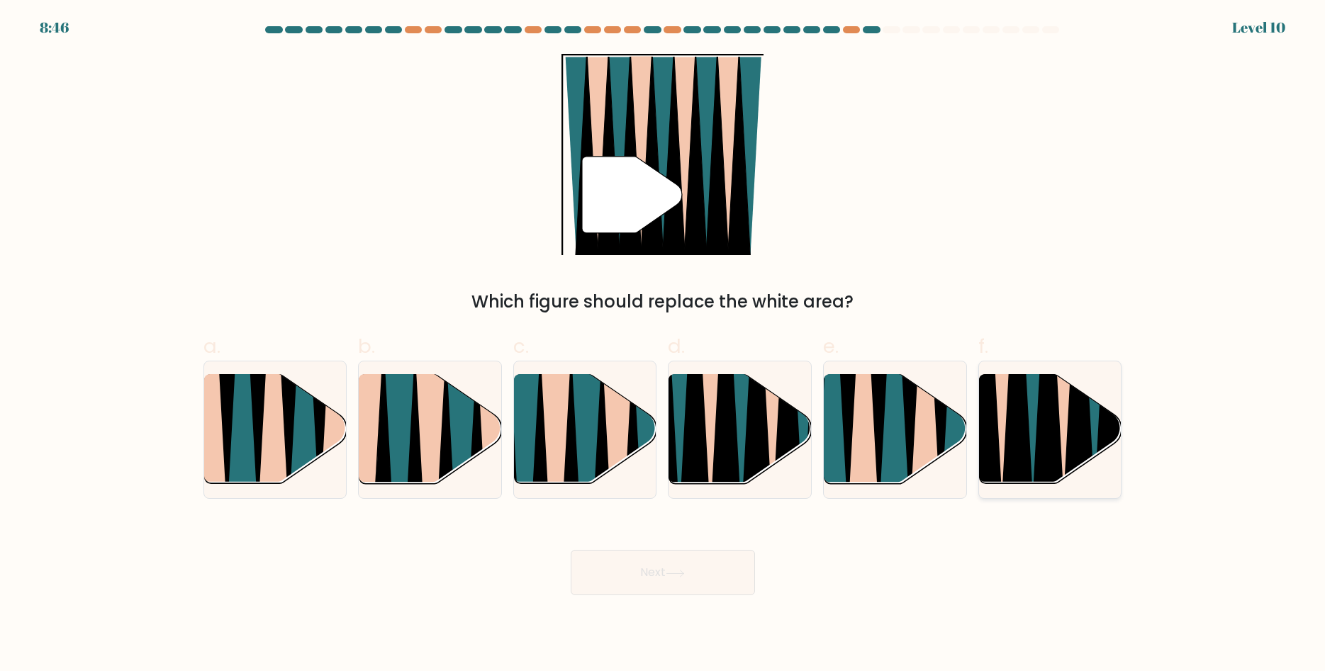
click at [1005, 416] on icon at bounding box center [1002, 375] width 31 height 284
click at [663, 345] on input "f." at bounding box center [663, 340] width 1 height 9
radio input "true"
click at [683, 571] on icon at bounding box center [674, 573] width 17 height 6
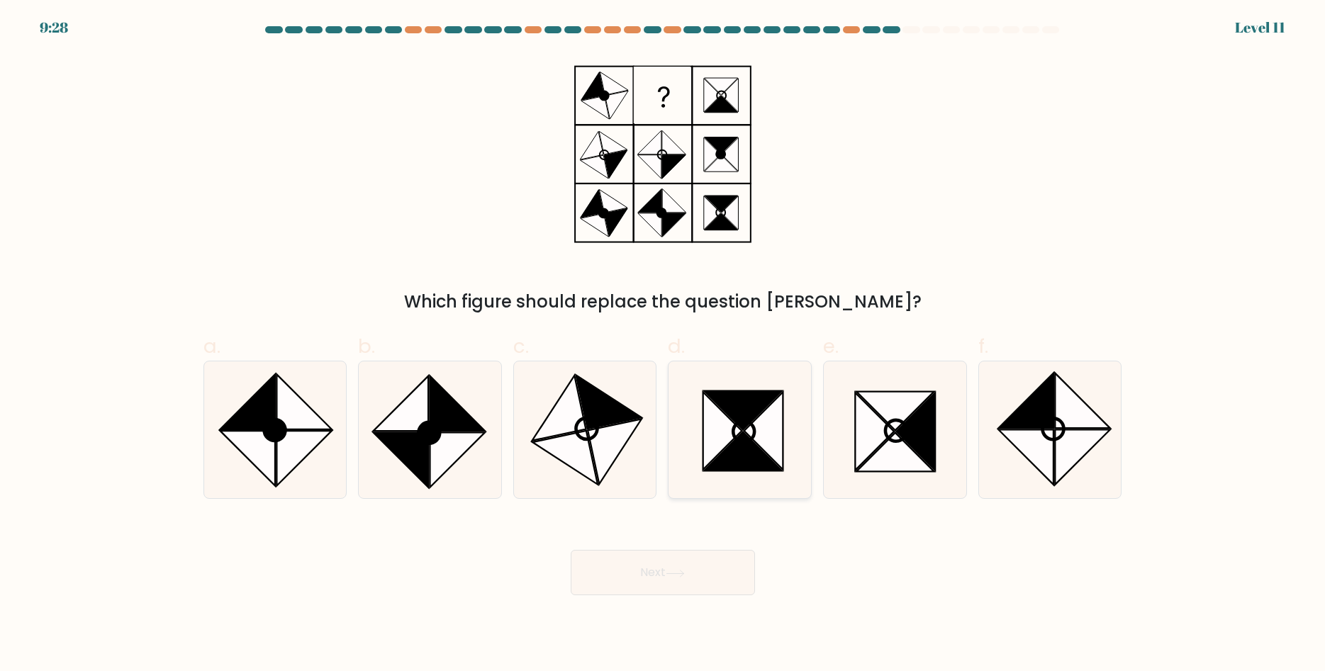
click at [775, 386] on icon at bounding box center [739, 429] width 137 height 137
click at [663, 345] on input "d." at bounding box center [663, 340] width 1 height 9
radio input "true"
click at [682, 579] on button "Next" at bounding box center [663, 572] width 184 height 45
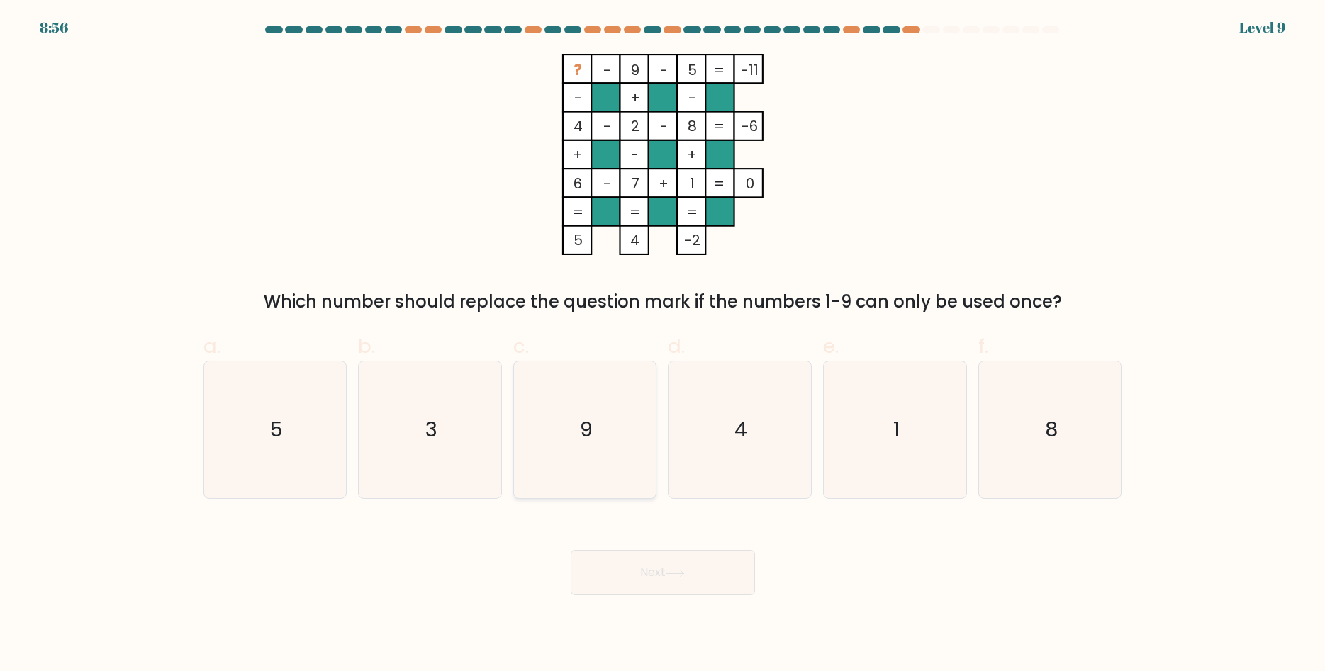
click at [561, 413] on icon "9" at bounding box center [585, 429] width 137 height 137
click at [663, 345] on input "c. 9" at bounding box center [663, 340] width 1 height 9
radio input "true"
click at [621, 576] on button "Next" at bounding box center [663, 572] width 184 height 45
click at [681, 589] on button "Next" at bounding box center [663, 572] width 184 height 45
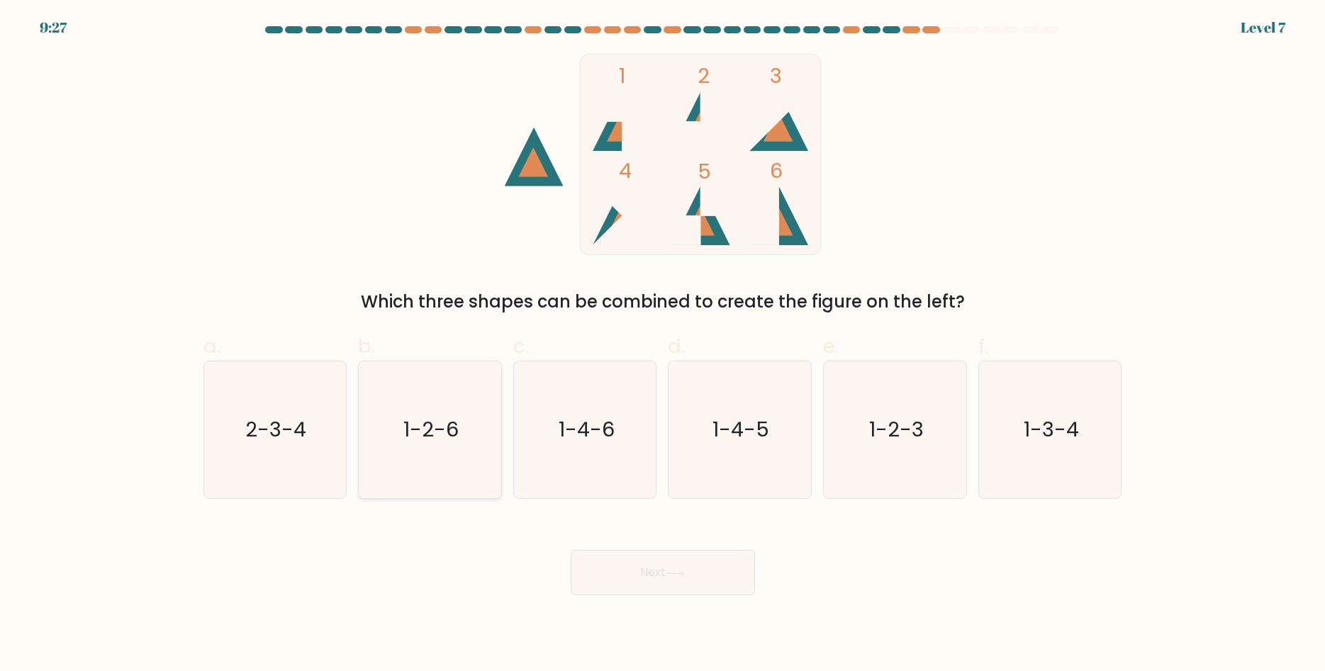
click at [451, 458] on icon "1-2-6" at bounding box center [429, 429] width 137 height 137
click at [663, 345] on input "b. 1-2-6" at bounding box center [663, 340] width 1 height 9
radio input "true"
click at [661, 578] on button "Next" at bounding box center [663, 572] width 184 height 45
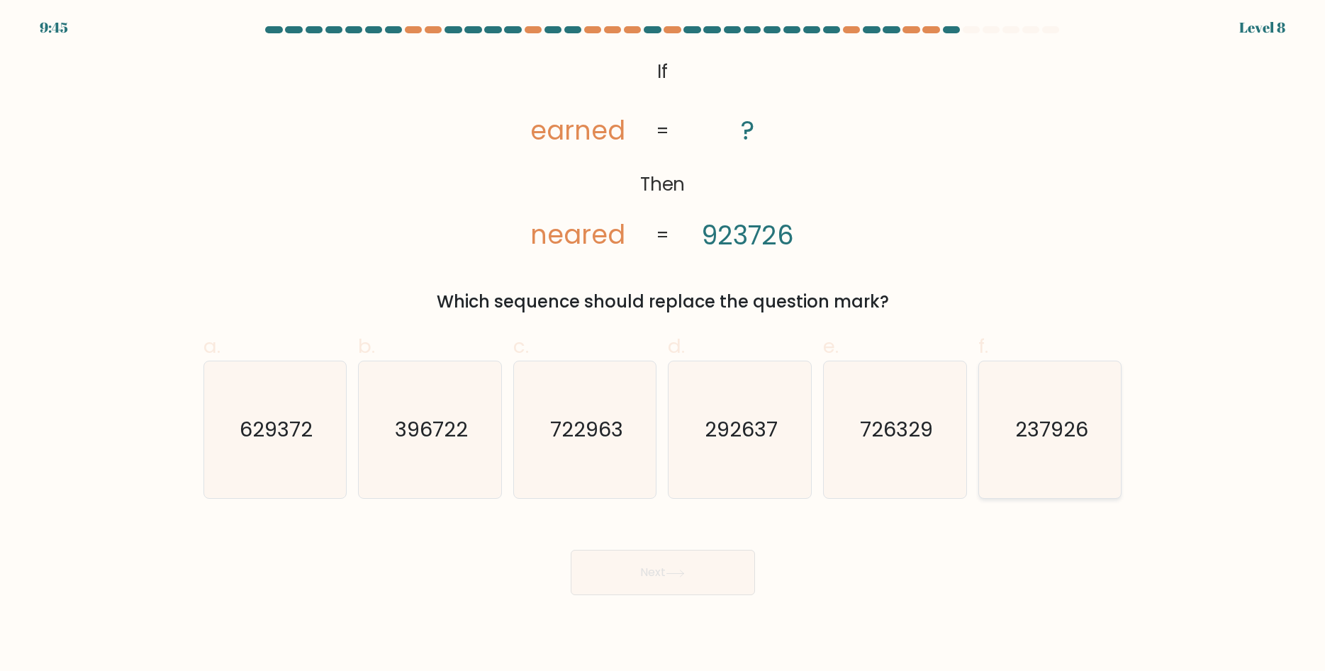
click at [1082, 460] on icon "237926" at bounding box center [1050, 429] width 137 height 137
click at [663, 345] on input "f. 237926" at bounding box center [663, 340] width 1 height 9
radio input "true"
click at [638, 575] on button "Next" at bounding box center [663, 572] width 184 height 45
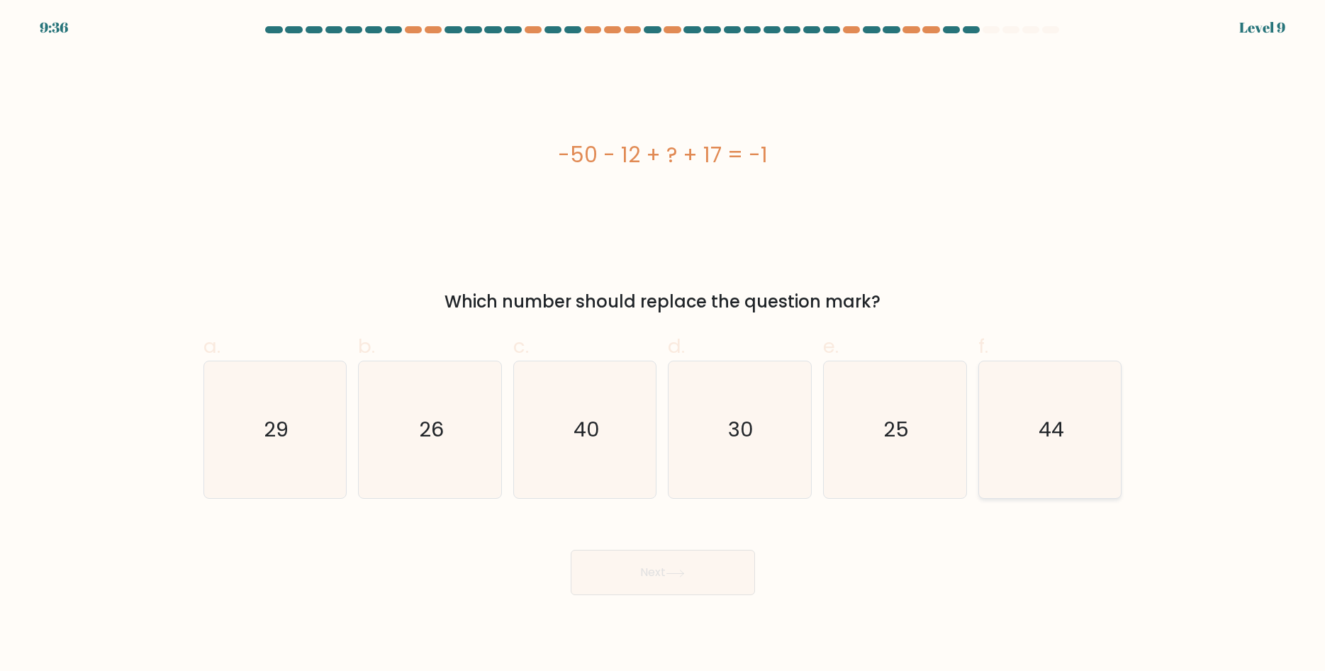
click at [1066, 433] on icon "44" at bounding box center [1050, 429] width 137 height 137
click at [663, 345] on input "f. 44" at bounding box center [663, 340] width 1 height 9
radio input "true"
click at [673, 567] on button "Next" at bounding box center [663, 572] width 184 height 45
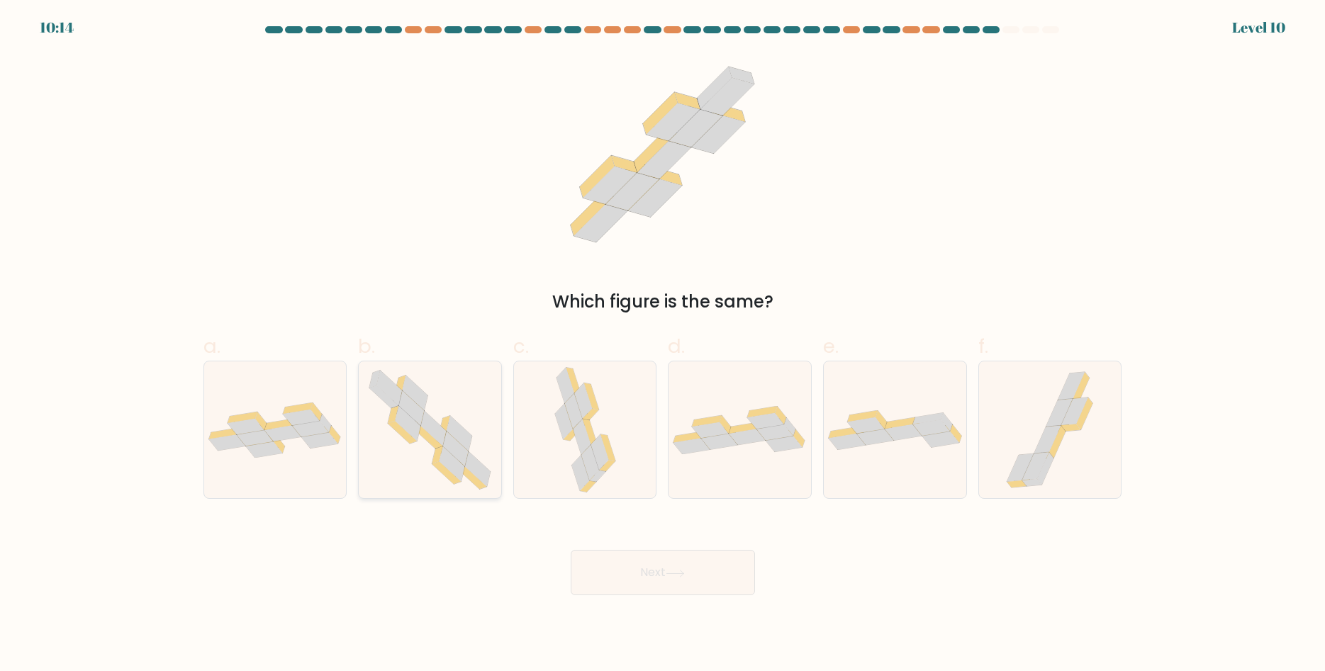
click at [439, 471] on icon at bounding box center [430, 429] width 140 height 137
click at [663, 345] on input "b." at bounding box center [663, 340] width 1 height 9
radio input "true"
click at [645, 563] on button "Next" at bounding box center [663, 572] width 184 height 45
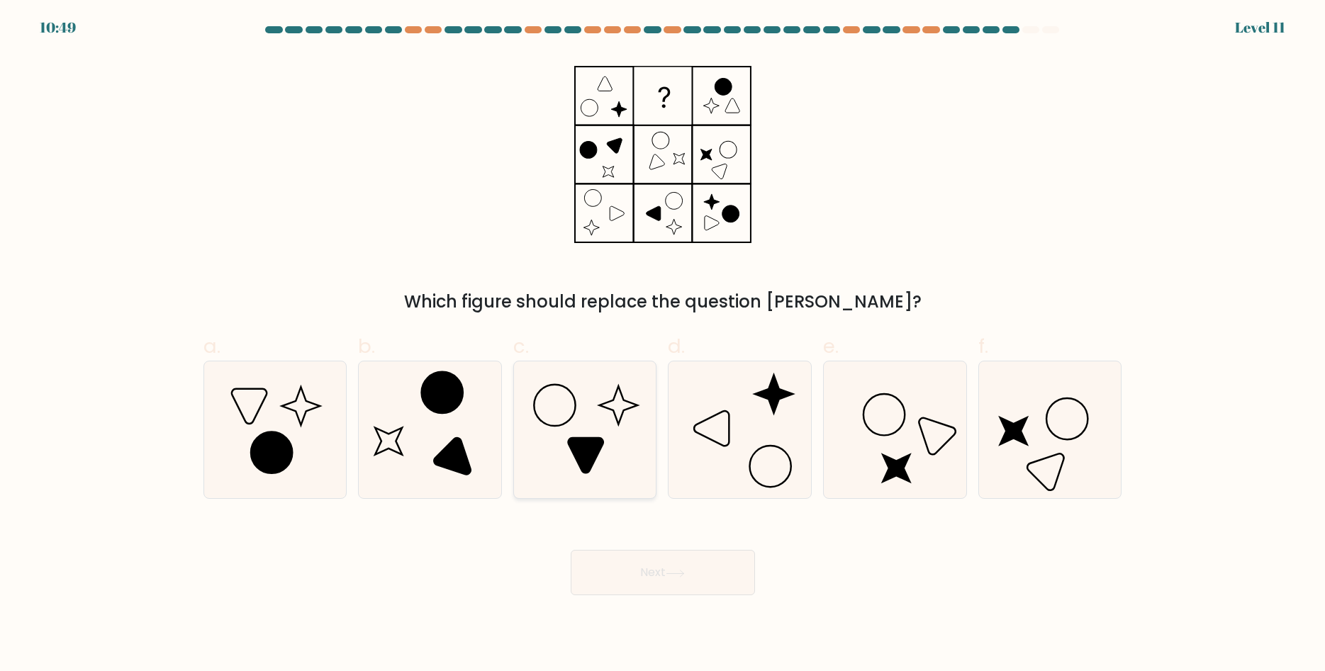
click at [578, 399] on icon at bounding box center [585, 429] width 137 height 137
click at [663, 345] on input "c." at bounding box center [663, 340] width 1 height 9
radio input "true"
click at [661, 571] on button "Next" at bounding box center [663, 572] width 184 height 45
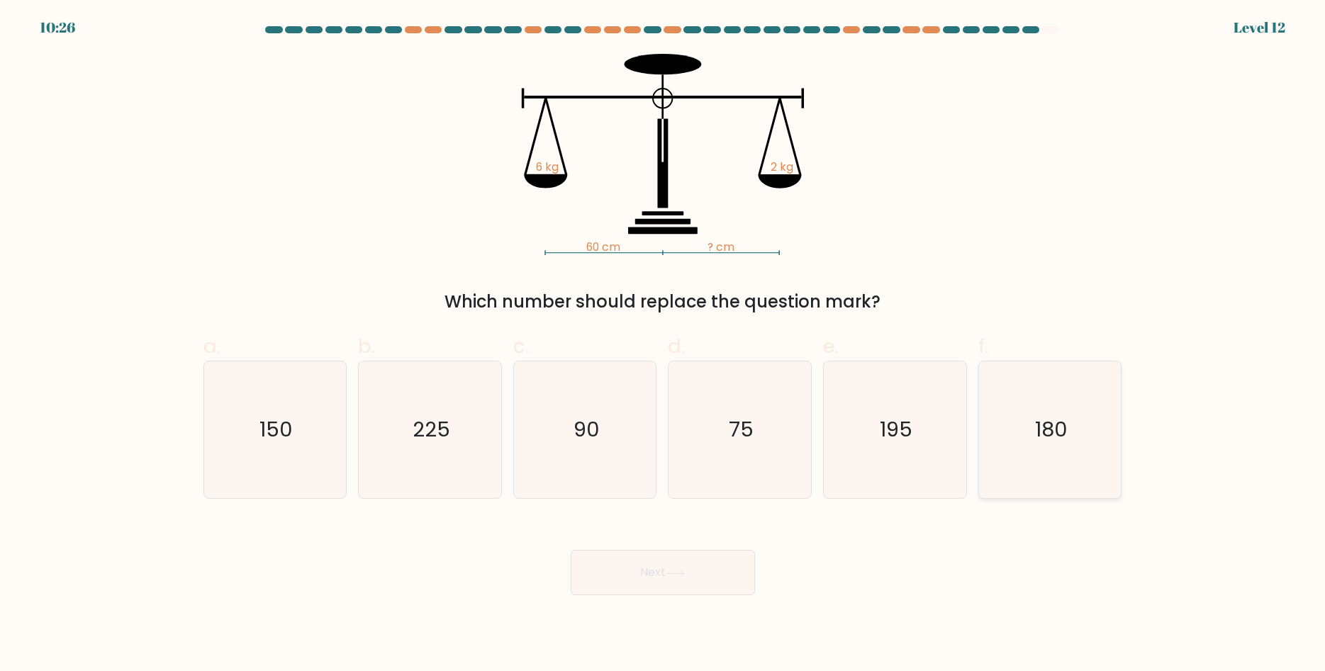
click at [999, 426] on icon "180" at bounding box center [1050, 429] width 137 height 137
click at [663, 345] on input "f. 180" at bounding box center [663, 340] width 1 height 9
radio input "true"
click at [670, 578] on button "Next" at bounding box center [663, 572] width 184 height 45
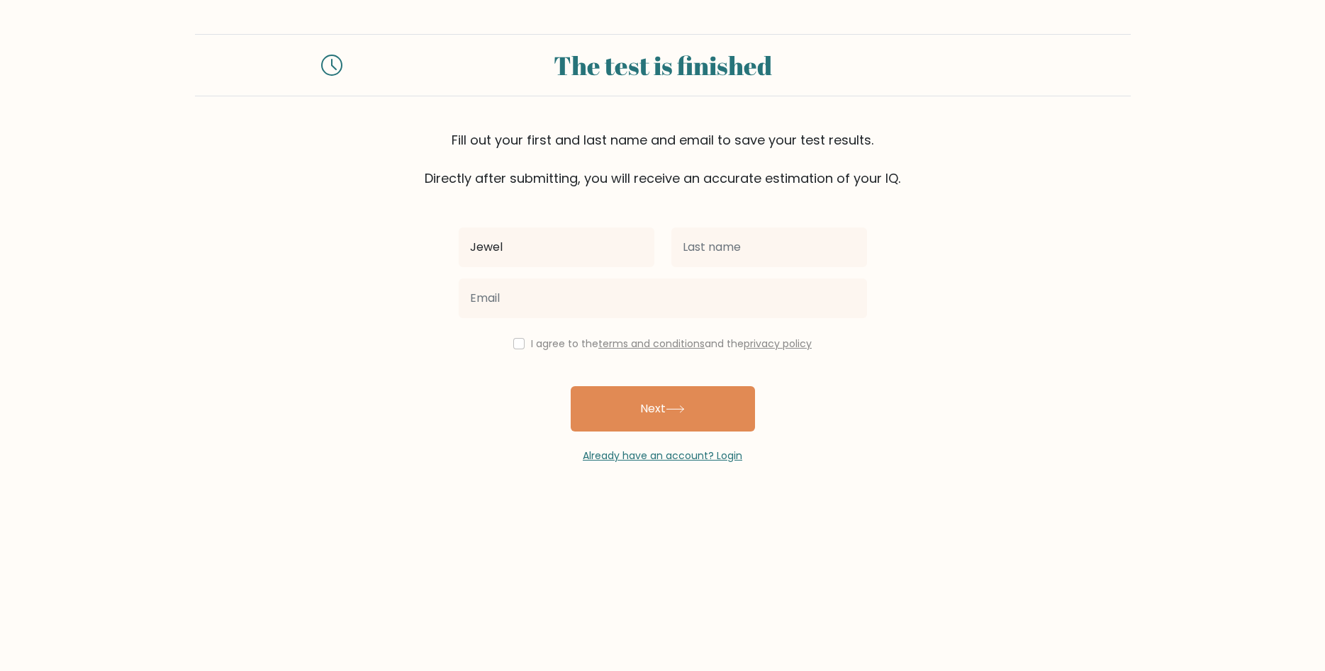
type input "Jewel"
type input "Leigh"
click at [516, 351] on div "I agree to the terms and conditions and the privacy policy" at bounding box center [662, 343] width 425 height 17
click at [517, 341] on input "checkbox" at bounding box center [518, 343] width 11 height 11
checkbox input "true"
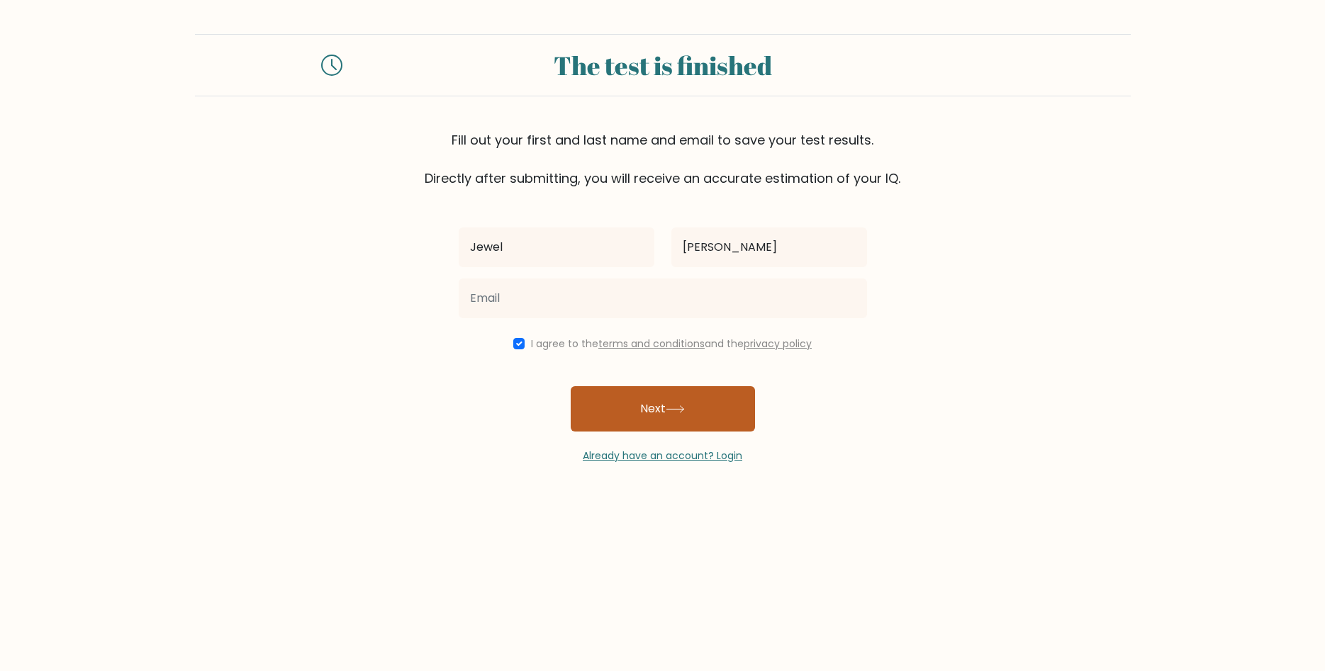
click at [632, 409] on button "Next" at bounding box center [663, 408] width 184 height 45
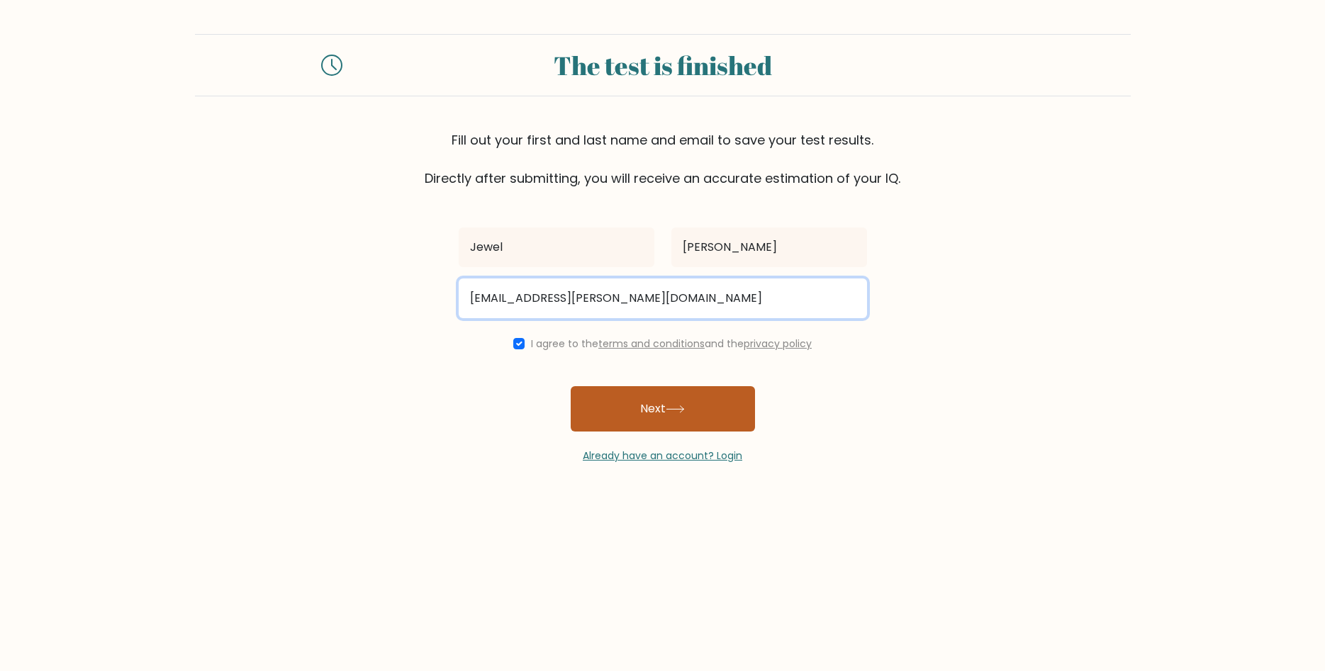
type input "jewelleigh.bendana@gmail.com"
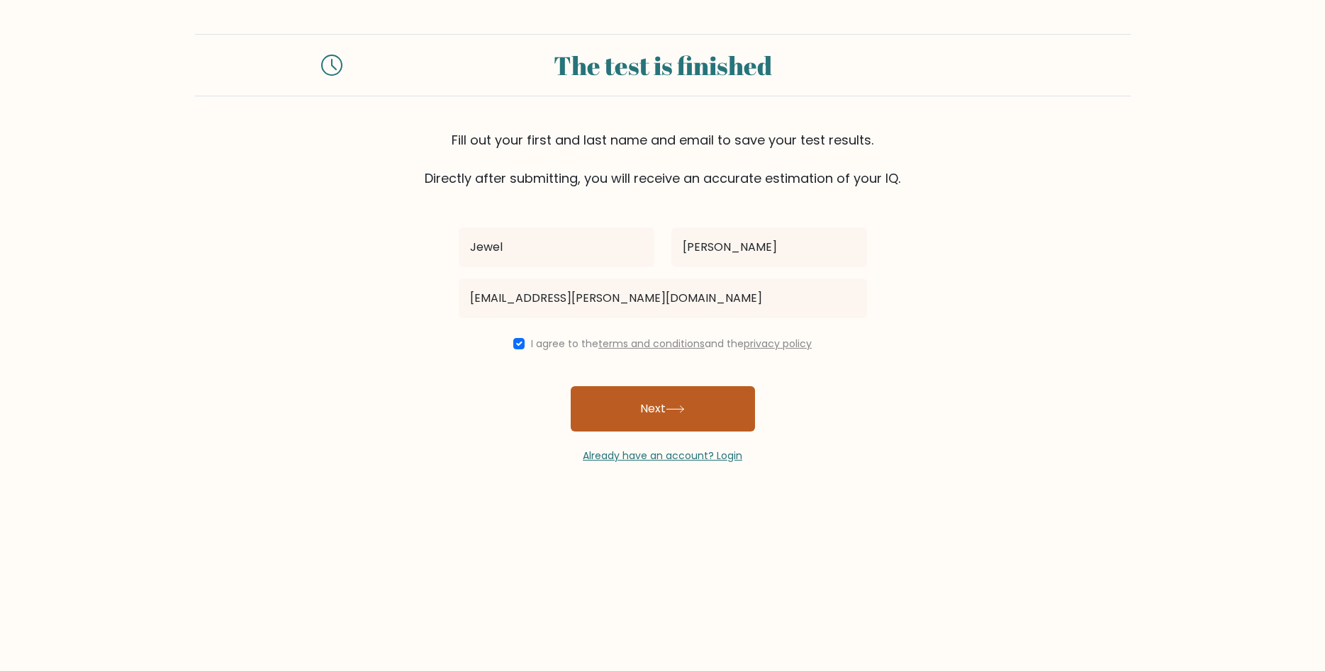
click at [644, 400] on button "Next" at bounding box center [663, 408] width 184 height 45
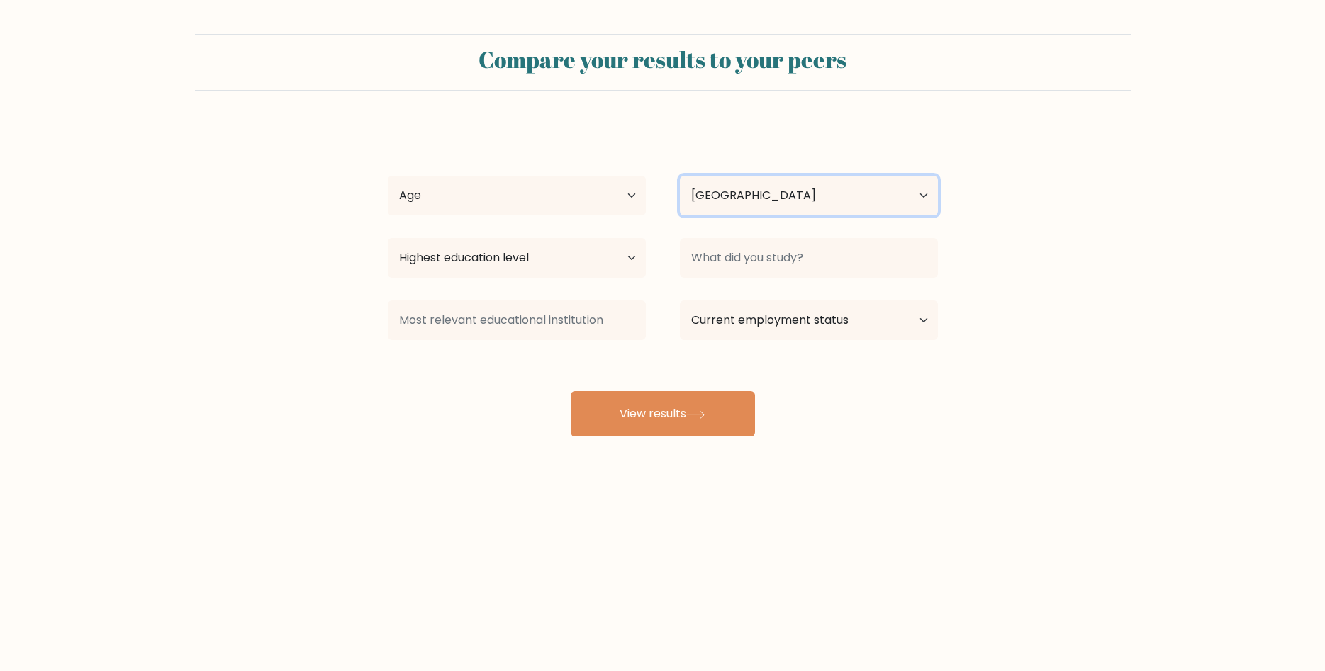
select select "PH"
click option "[GEOGRAPHIC_DATA]" at bounding box center [0, 0] width 0 height 0
click at [388, 238] on select "Highest education level No schooling Primary Lower Secondary Upper Secondary Oc…" at bounding box center [517, 258] width 258 height 40
select select "bachelors_degree"
click option "Bachelor's degree" at bounding box center [0, 0] width 0 height 0
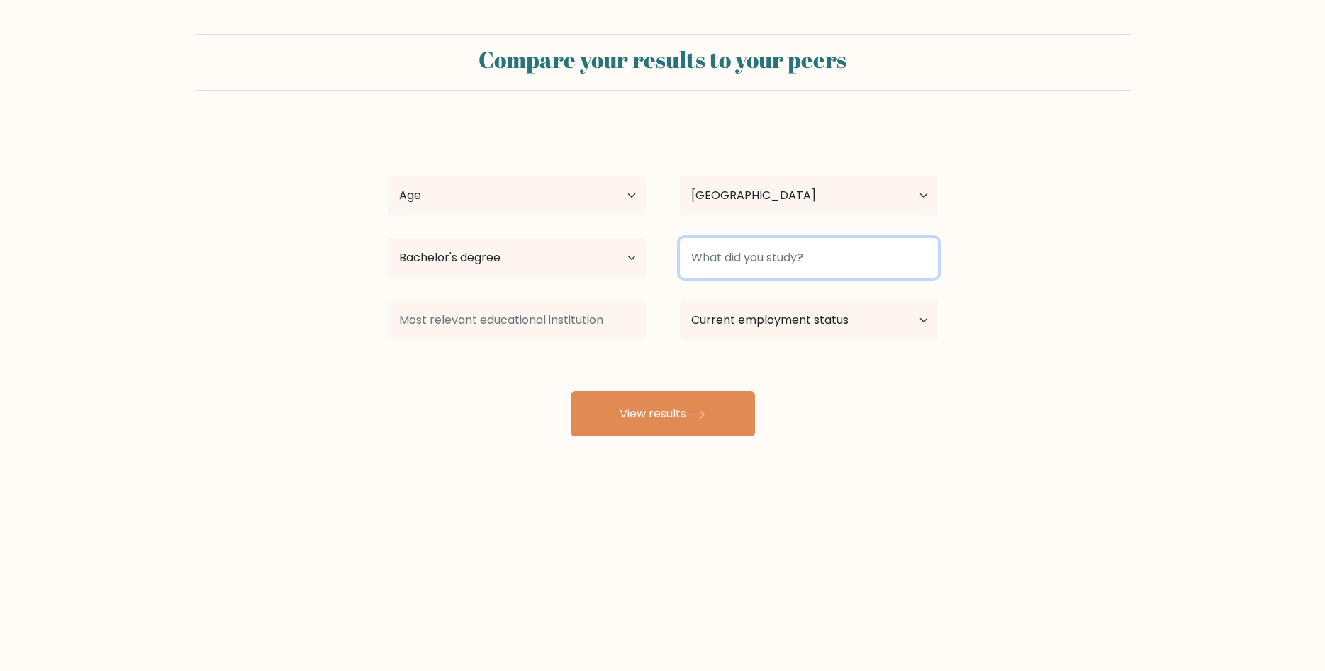
click at [758, 256] on input at bounding box center [809, 258] width 258 height 40
click at [805, 253] on input at bounding box center [809, 258] width 258 height 40
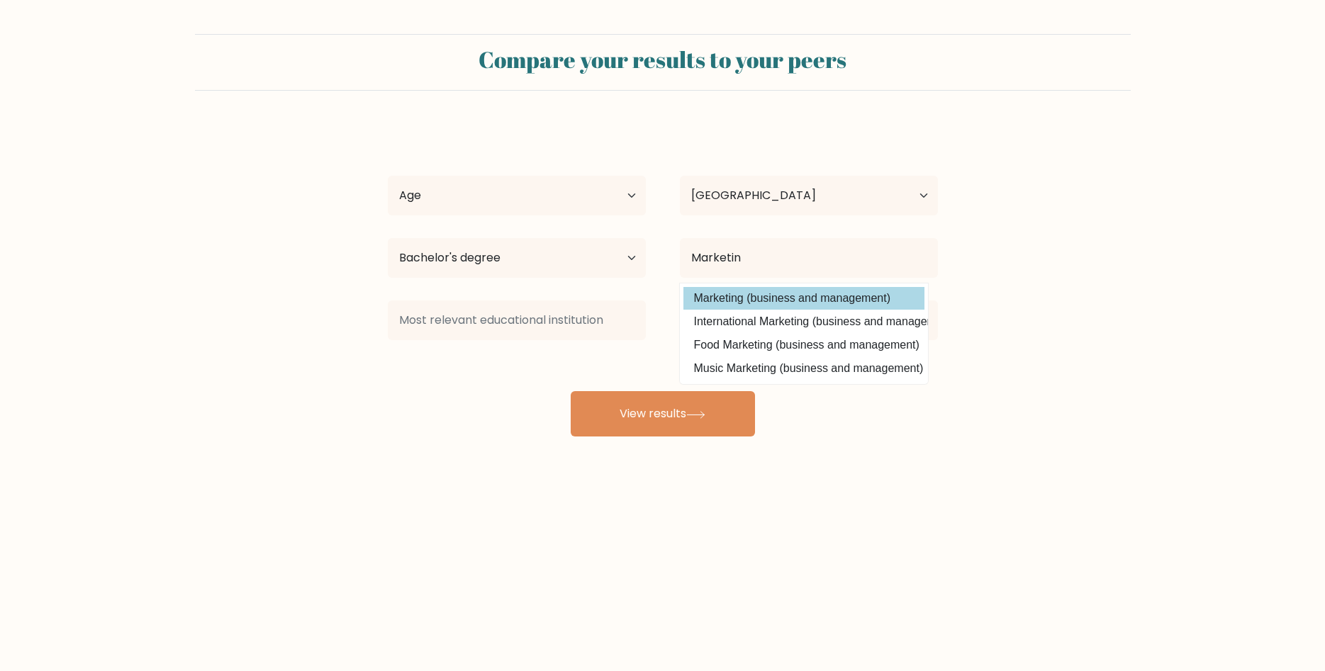
click at [826, 310] on option "Marketing (business and management)" at bounding box center [803, 298] width 241 height 23
type input "Marketing"
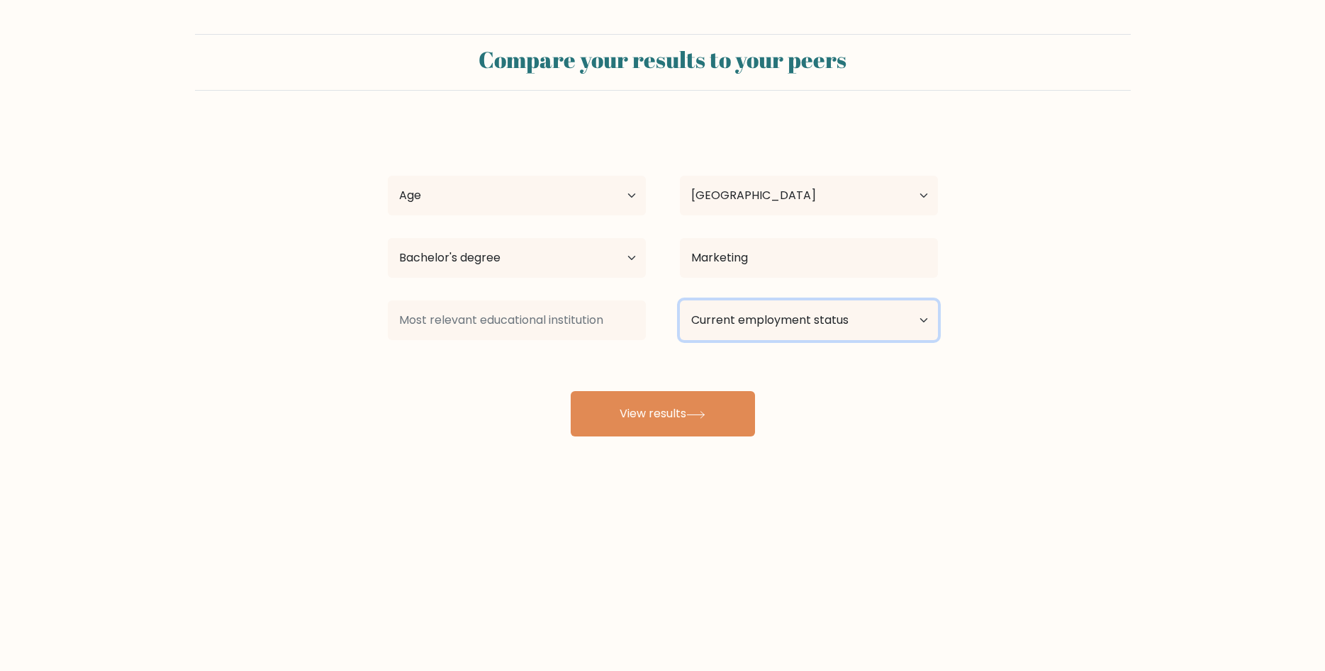
click at [680, 300] on select "Current employment status Employed Student Retired Other / prefer not to answer" at bounding box center [809, 320] width 258 height 40
click at [473, 425] on div "Jewel Leigh Age Under 18 years old 18-24 years old 25-34 years old 35-44 years …" at bounding box center [662, 281] width 567 height 312
click at [680, 300] on select "Current employment status Employed Student Retired Other / prefer not to answer" at bounding box center [809, 320] width 258 height 40
select select "other"
click option "Other / prefer not to answer" at bounding box center [0, 0] width 0 height 0
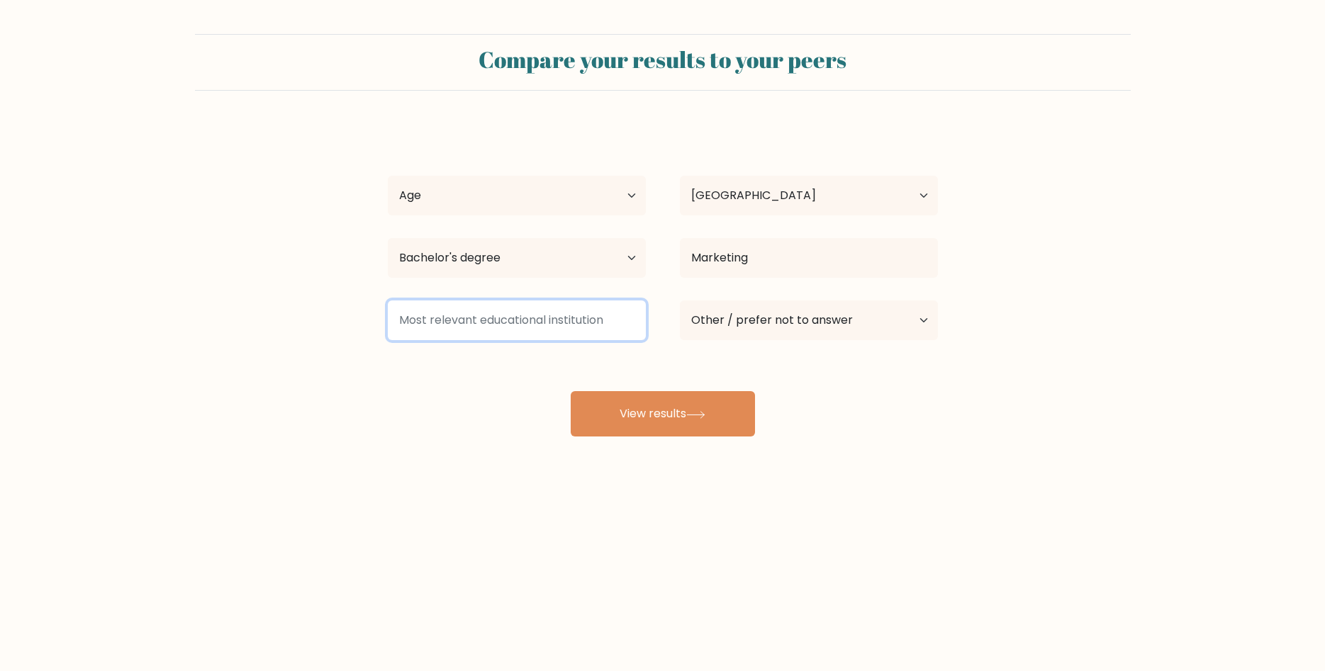
click at [541, 320] on input at bounding box center [517, 320] width 258 height 40
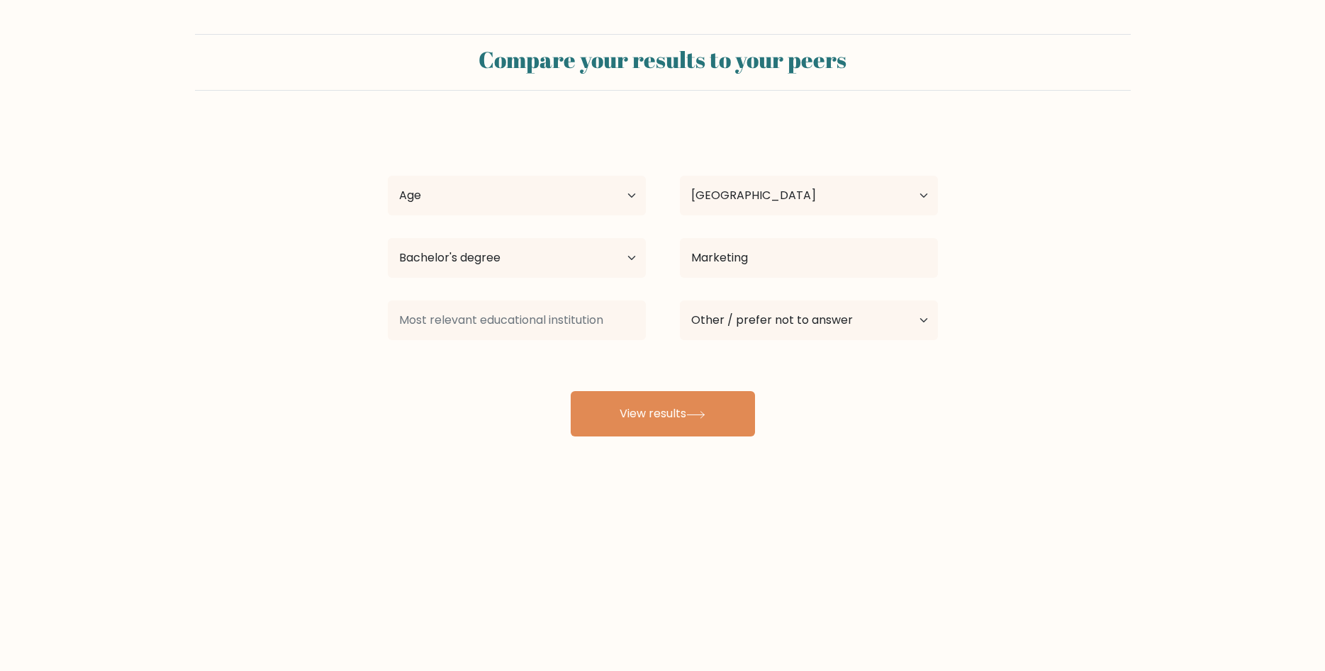
click at [445, 383] on div "Jewel Leigh Age Under 18 years old 18-24 years old 25-34 years old 35-44 years …" at bounding box center [662, 281] width 567 height 312
click at [388, 176] on select "Age Under 18 years old 18-24 years old 25-34 years old 35-44 years old 45-54 ye…" at bounding box center [517, 196] width 258 height 40
select select "25_34"
click option "25-34 years old" at bounding box center [0, 0] width 0 height 0
click at [709, 421] on button "View results" at bounding box center [663, 413] width 184 height 45
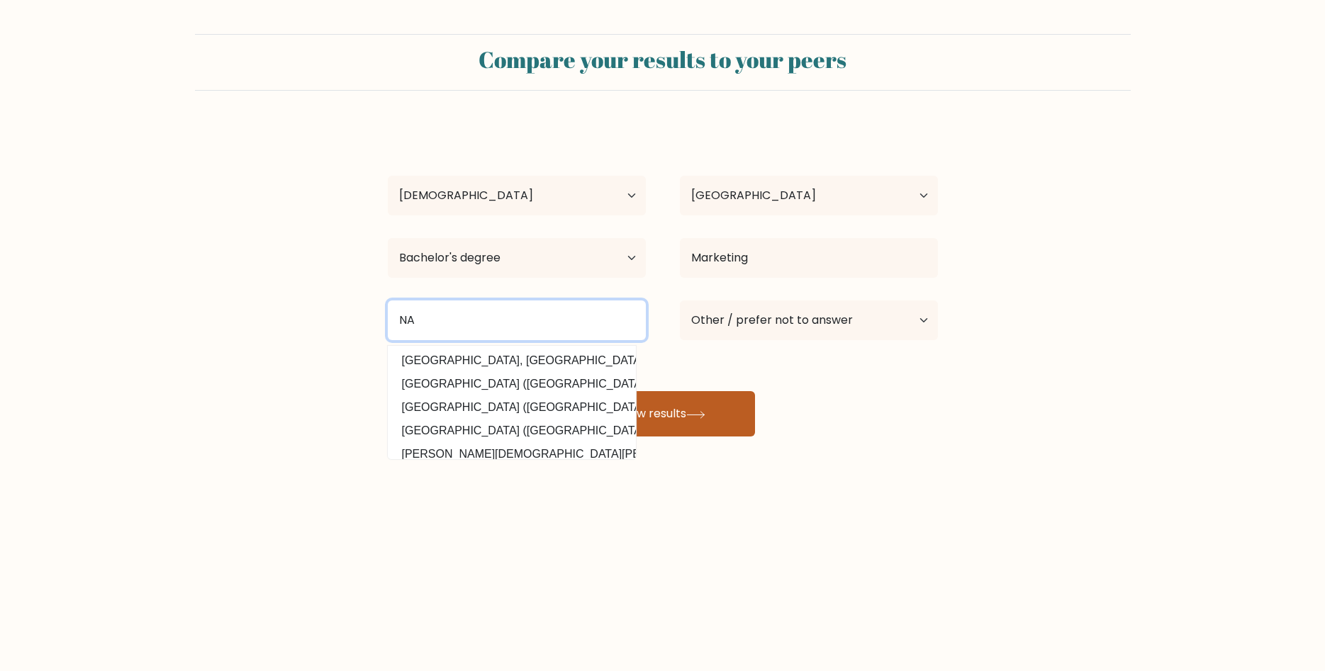
type input "N"
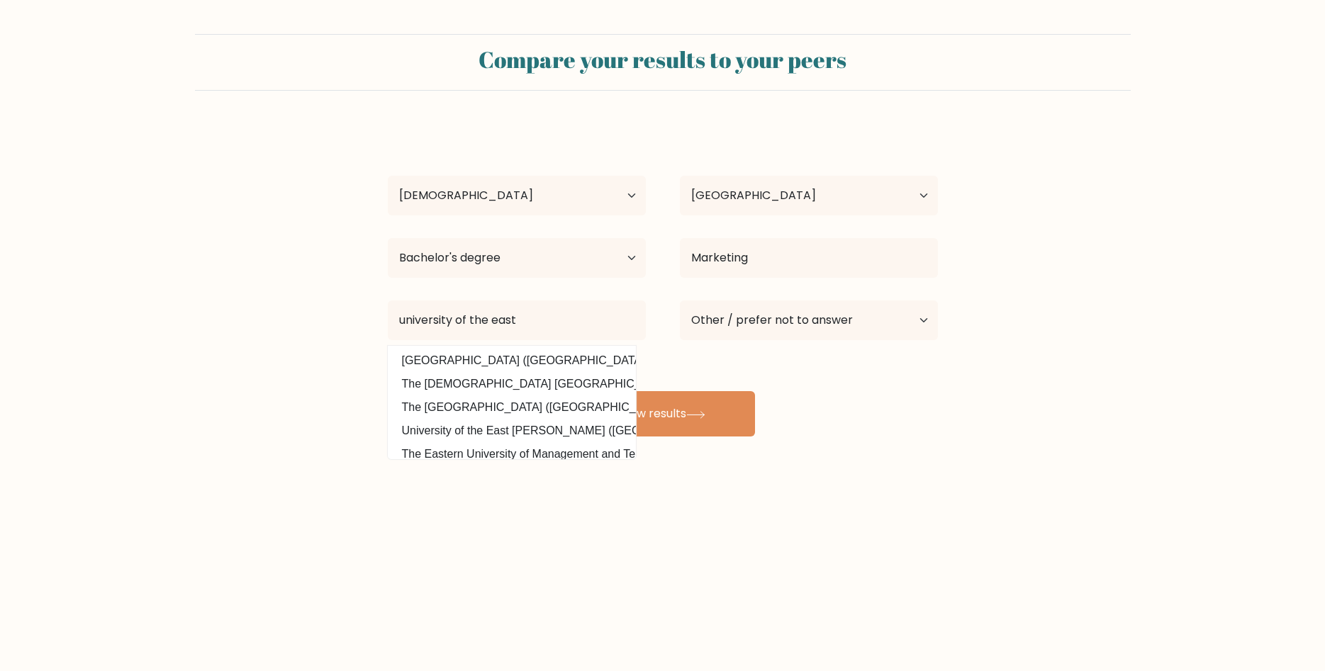
click at [517, 352] on option "University of the East (Philippines)" at bounding box center [511, 360] width 241 height 23
type input "University of the East"
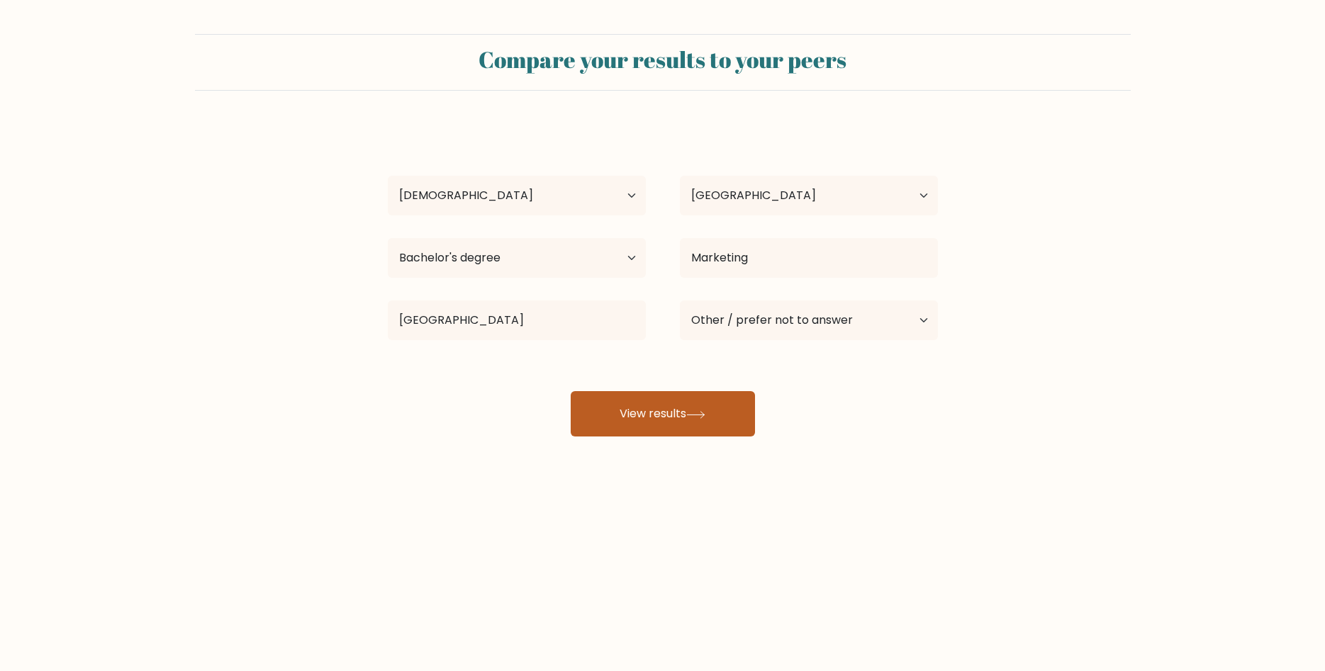
click at [681, 414] on button "View results" at bounding box center [663, 413] width 184 height 45
